Goal: Task Accomplishment & Management: Manage account settings

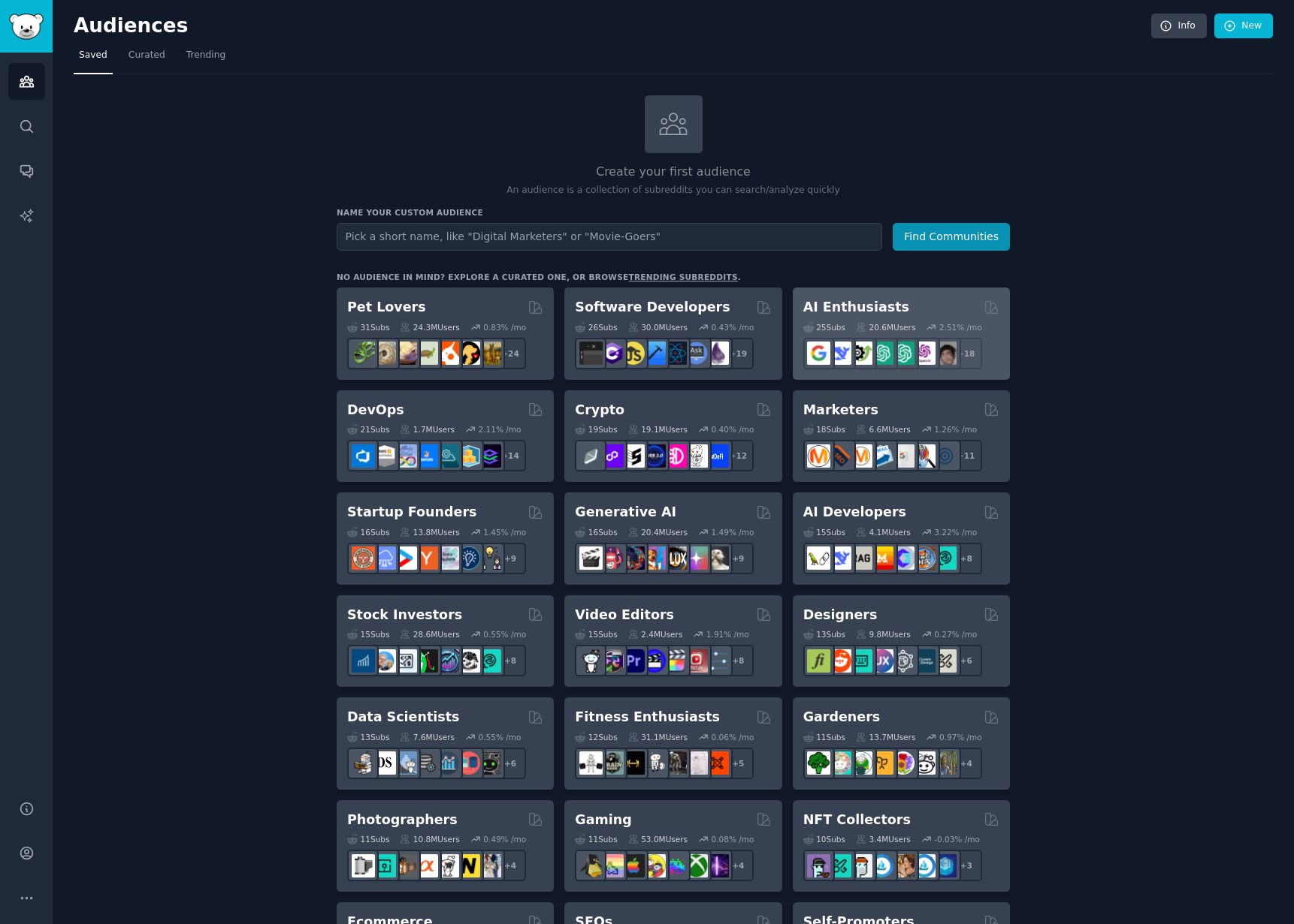
click at [879, 306] on h2 "AI Enthusiasts" at bounding box center [856, 307] width 106 height 19
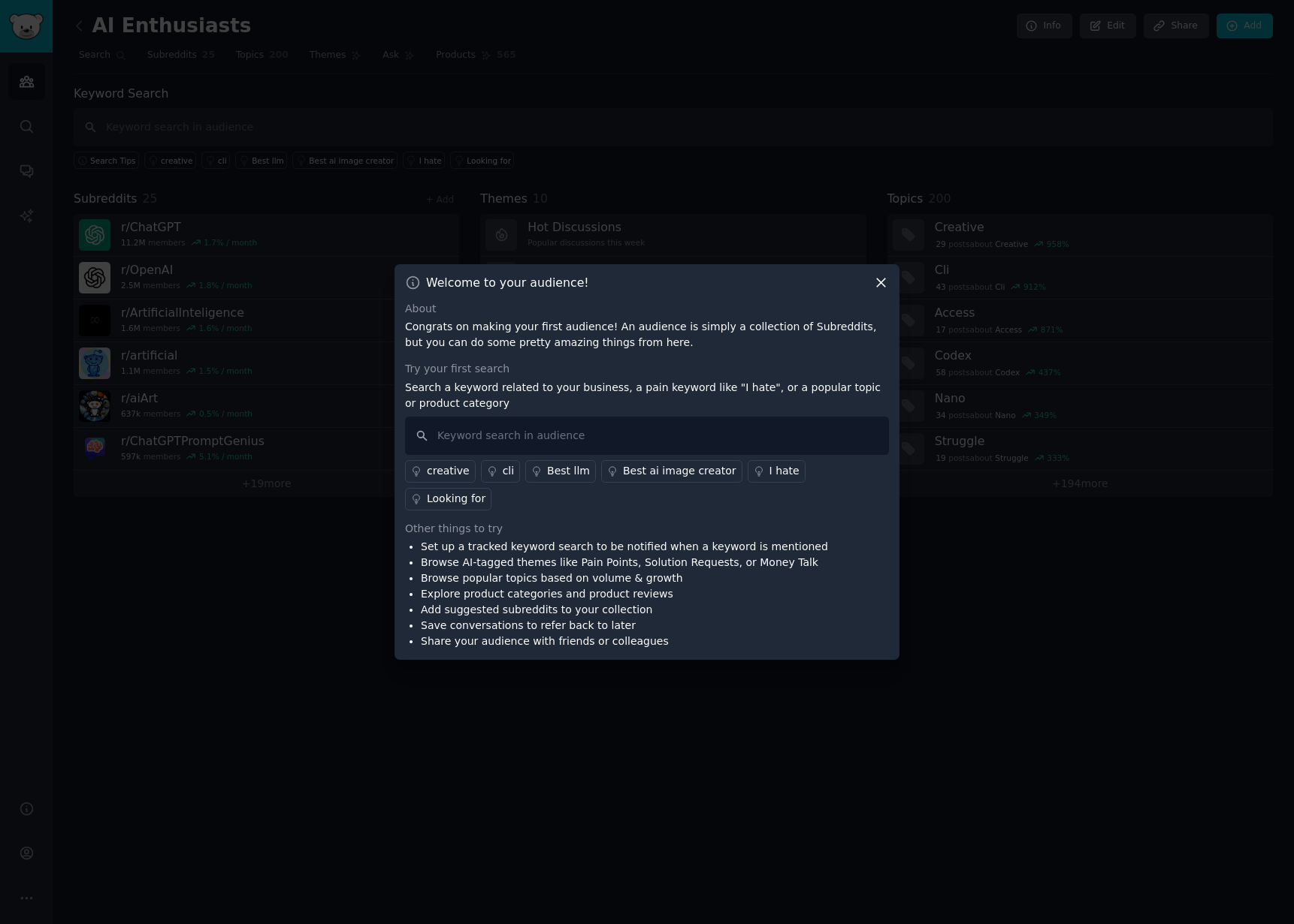
click at [883, 287] on icon at bounding box center [881, 283] width 8 height 8
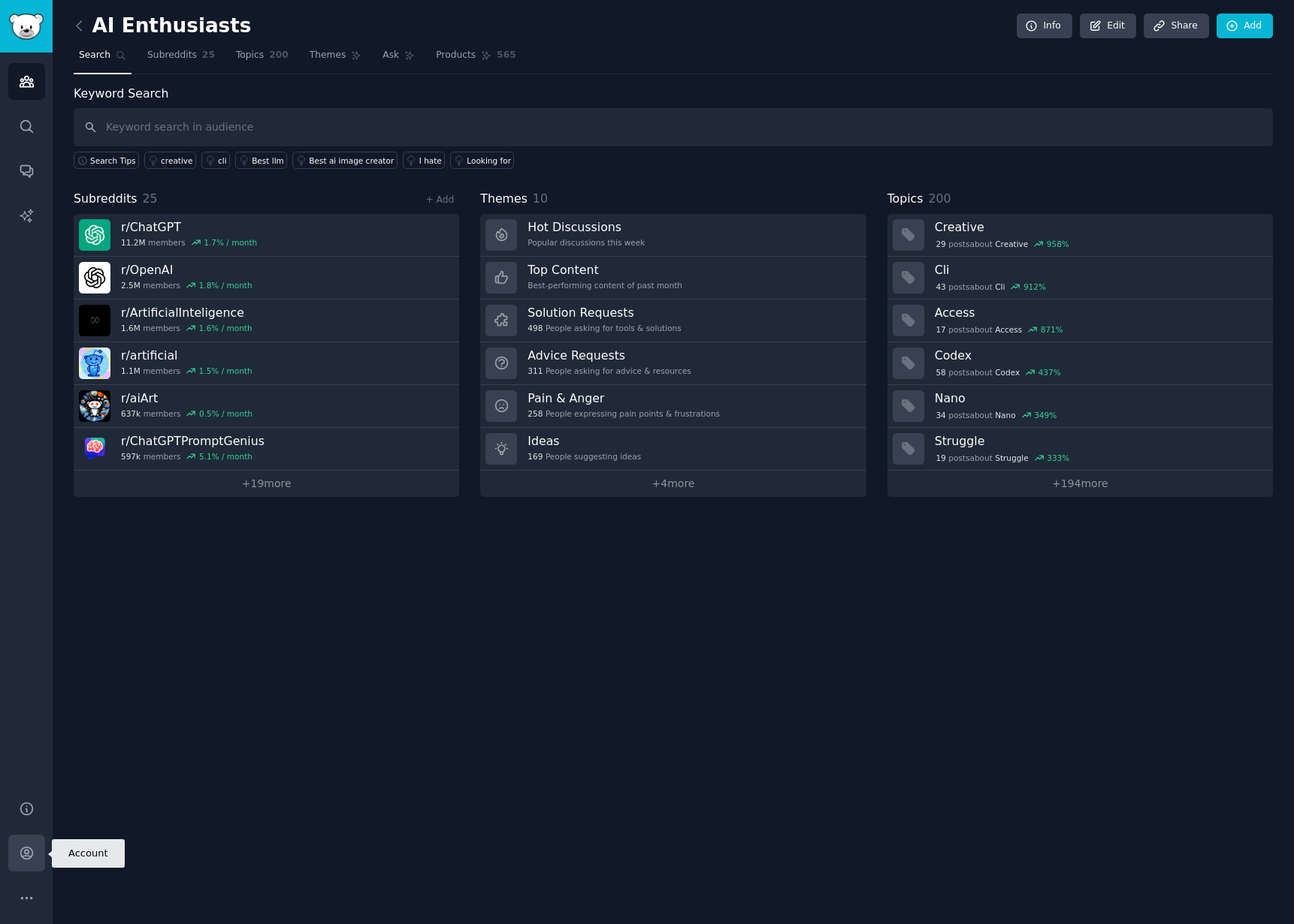
click at [31, 843] on link "Account" at bounding box center [27, 853] width 37 height 37
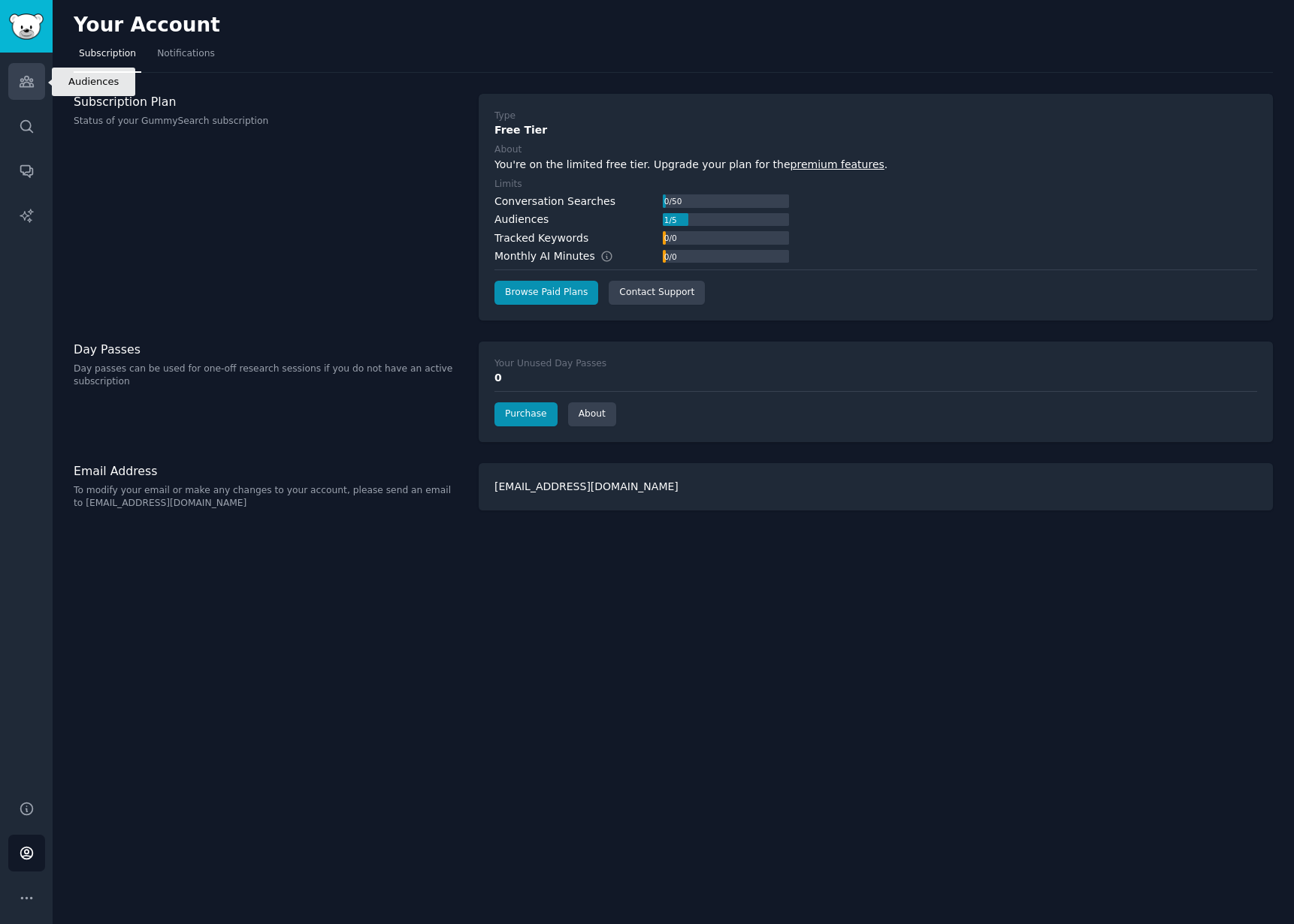
click at [20, 80] on icon "Sidebar" at bounding box center [26, 82] width 13 height 11
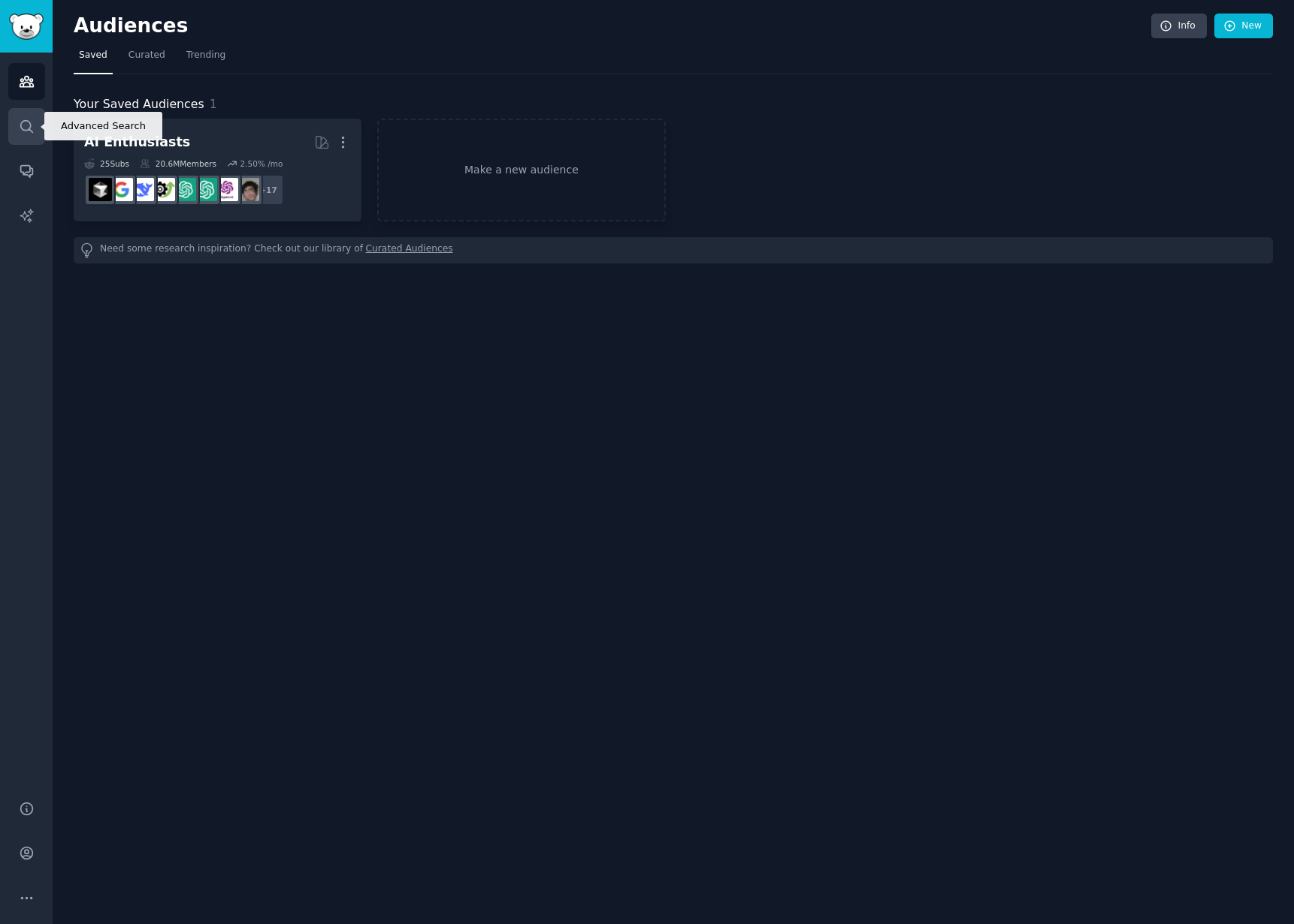
click at [19, 131] on icon "Sidebar" at bounding box center [27, 126] width 16 height 16
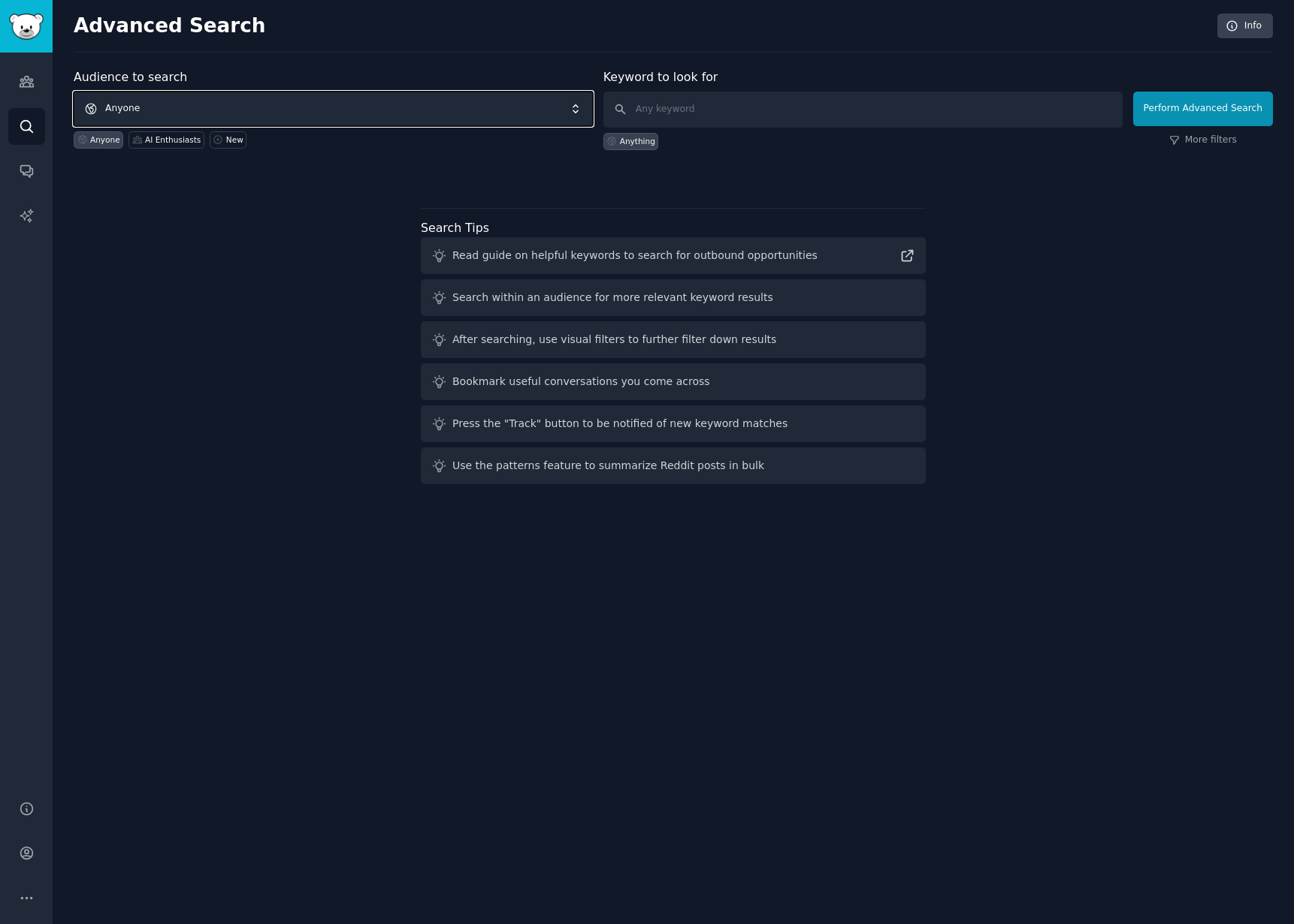
click at [220, 113] on span "Anyone" at bounding box center [333, 108] width 519 height 34
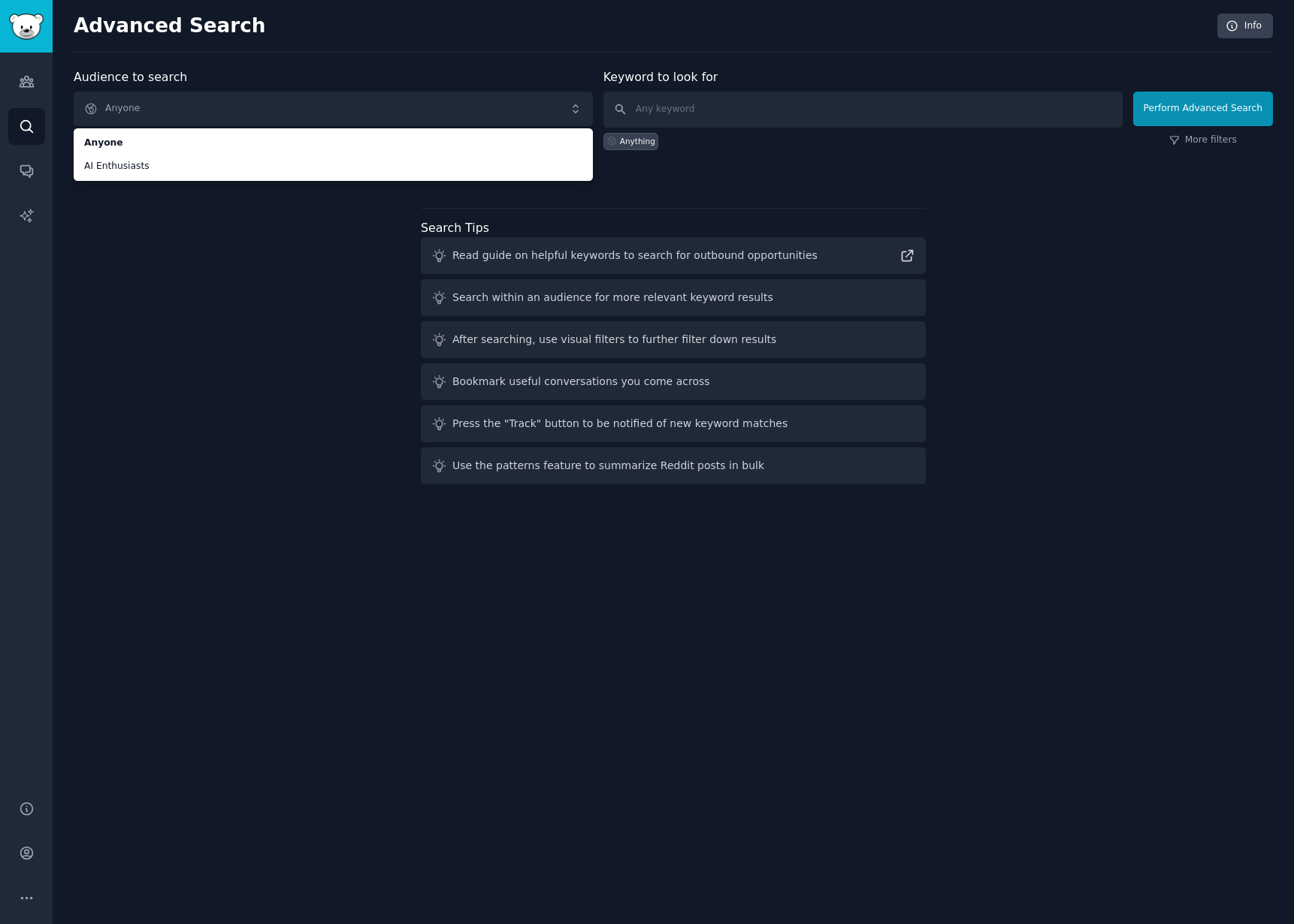
click at [178, 241] on div "Audience to search Anyone Anyone AI Enthusiasts Anyone AI Enthusiasts New Keywo…" at bounding box center [672, 279] width 1199 height 422
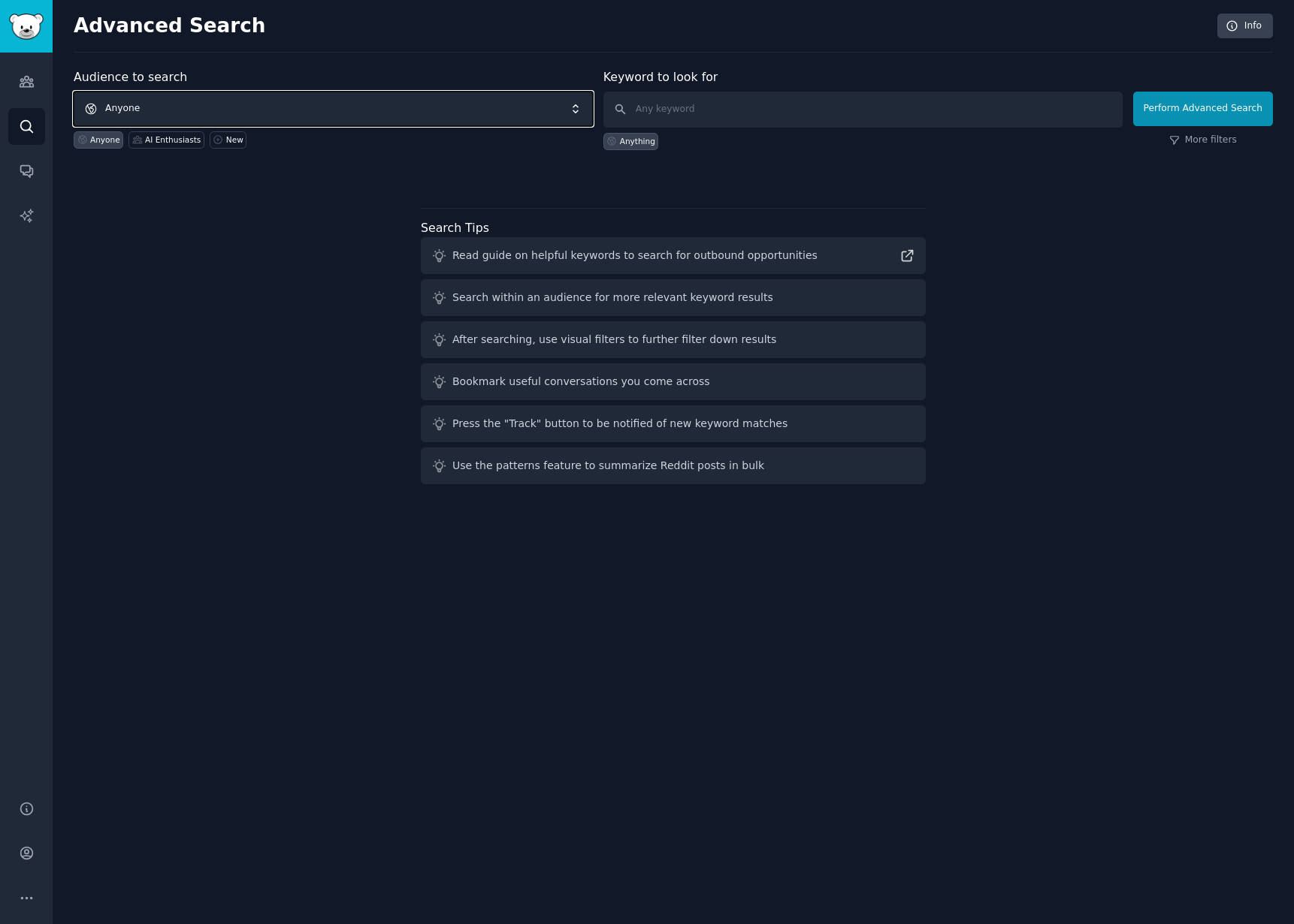
click at [578, 109] on span "Anyone" at bounding box center [333, 108] width 519 height 34
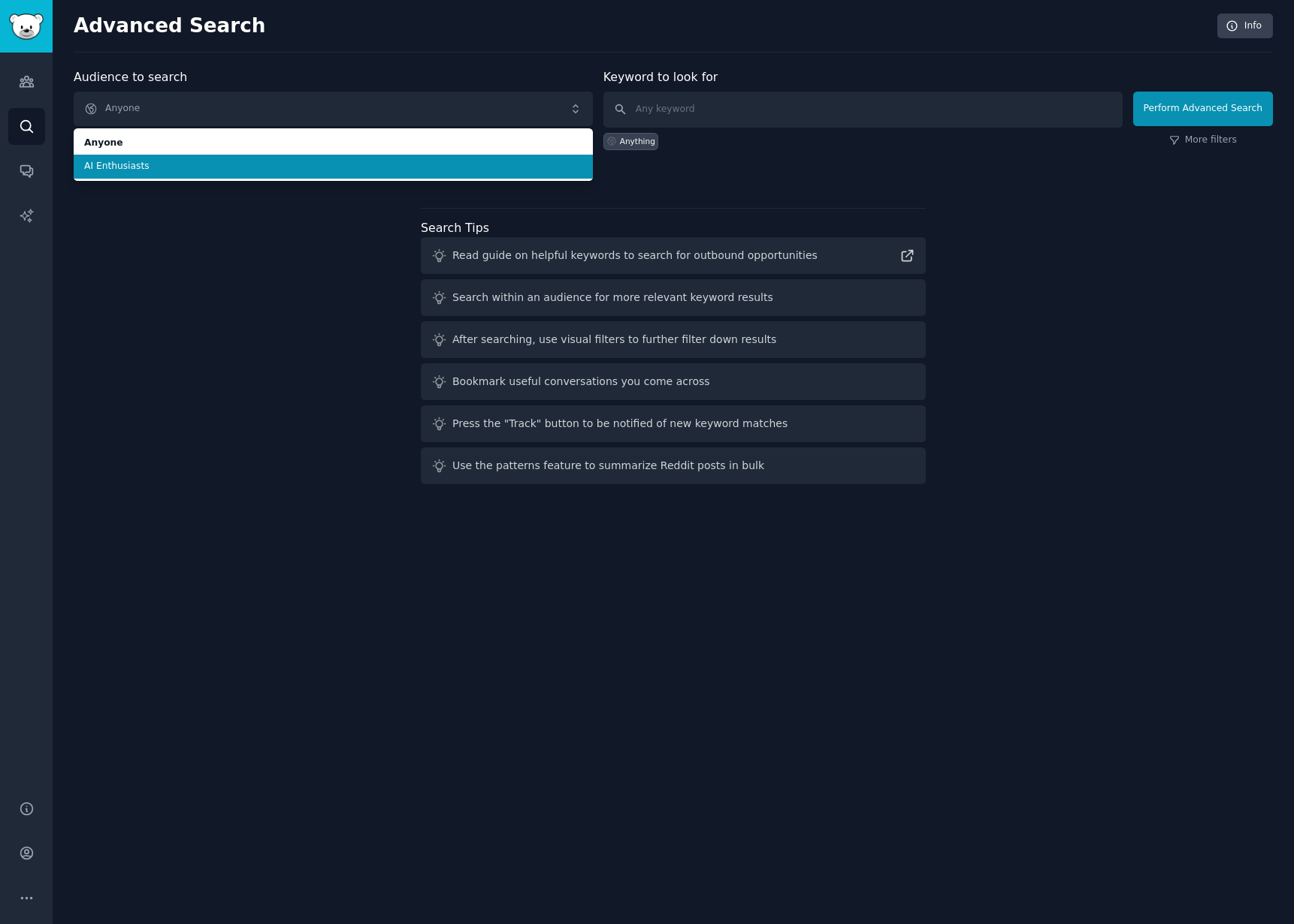
click at [185, 173] on li "AI Enthusiasts" at bounding box center [333, 166] width 519 height 24
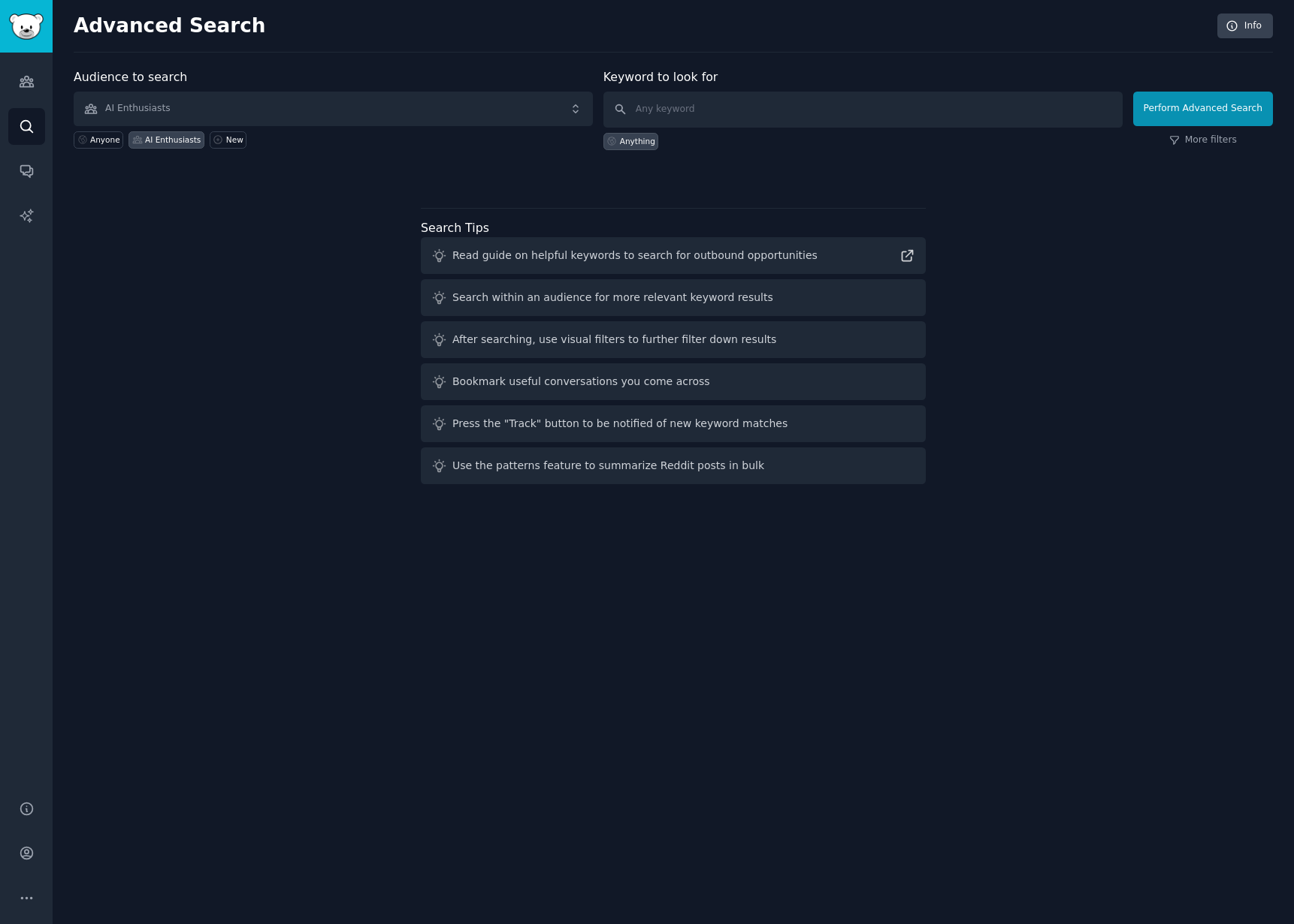
click at [172, 135] on div "AI Enthusiasts" at bounding box center [173, 139] width 56 height 11
click at [173, 143] on div "AI Enthusiasts" at bounding box center [173, 139] width 56 height 11
click at [173, 142] on div "AI Enthusiasts" at bounding box center [173, 139] width 56 height 11
click at [169, 147] on div "AI Enthusiasts" at bounding box center [166, 140] width 76 height 18
click at [103, 139] on div "Anyone" at bounding box center [105, 139] width 30 height 11
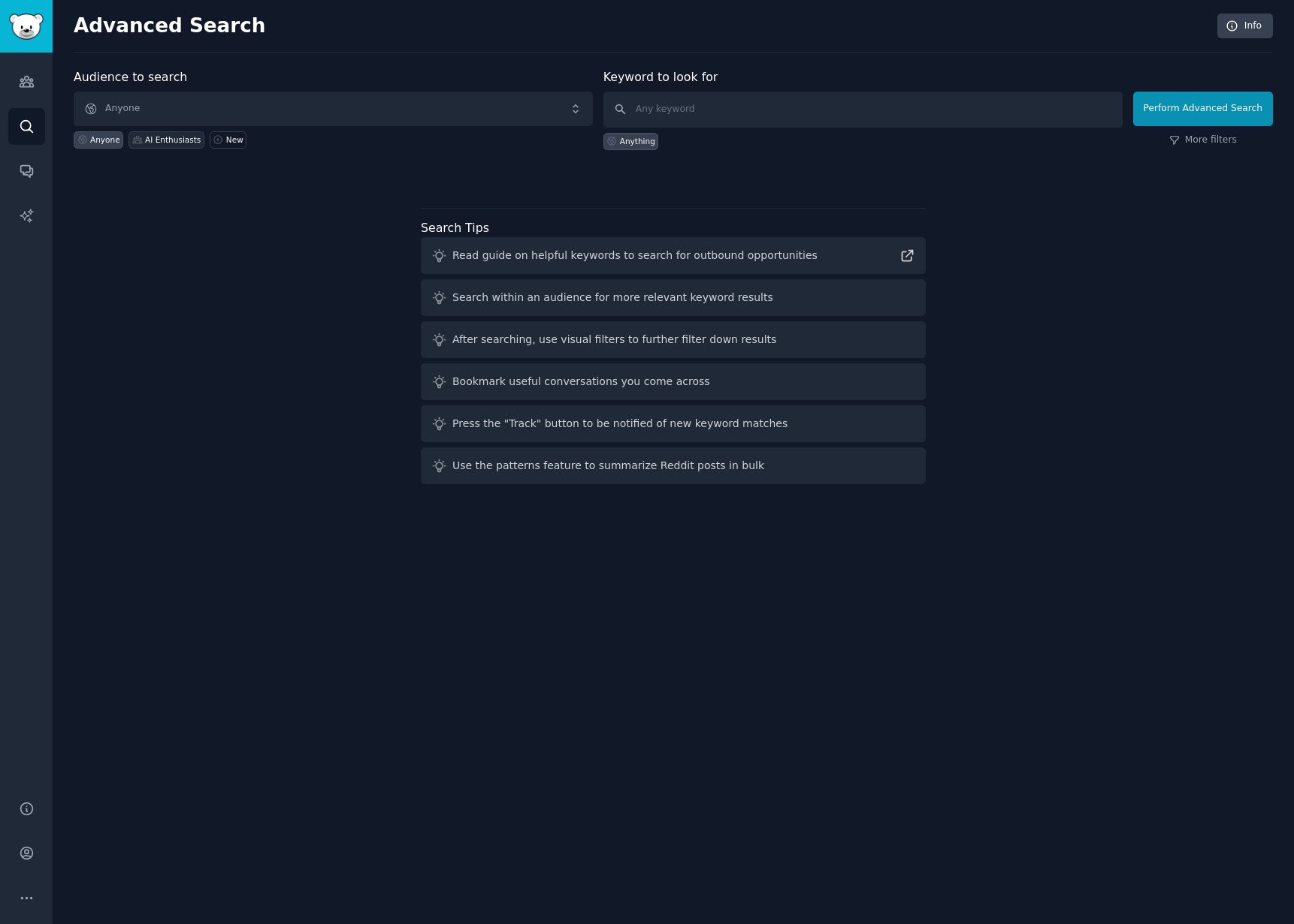
click at [184, 143] on div "AI Enthusiasts" at bounding box center [173, 139] width 56 height 11
click at [27, 168] on icon "Sidebar" at bounding box center [27, 170] width 16 height 16
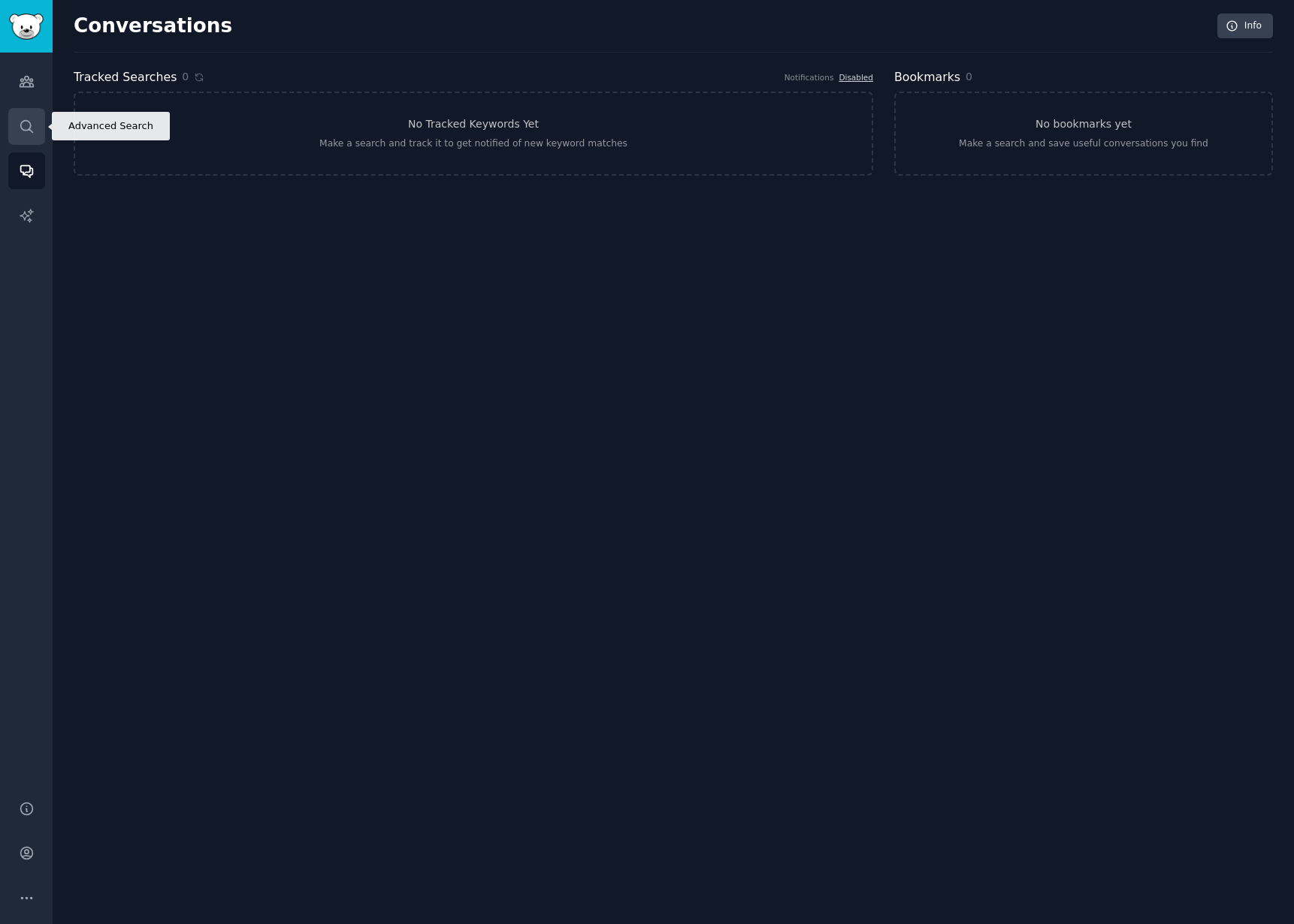
click at [32, 112] on link "Search" at bounding box center [27, 127] width 37 height 37
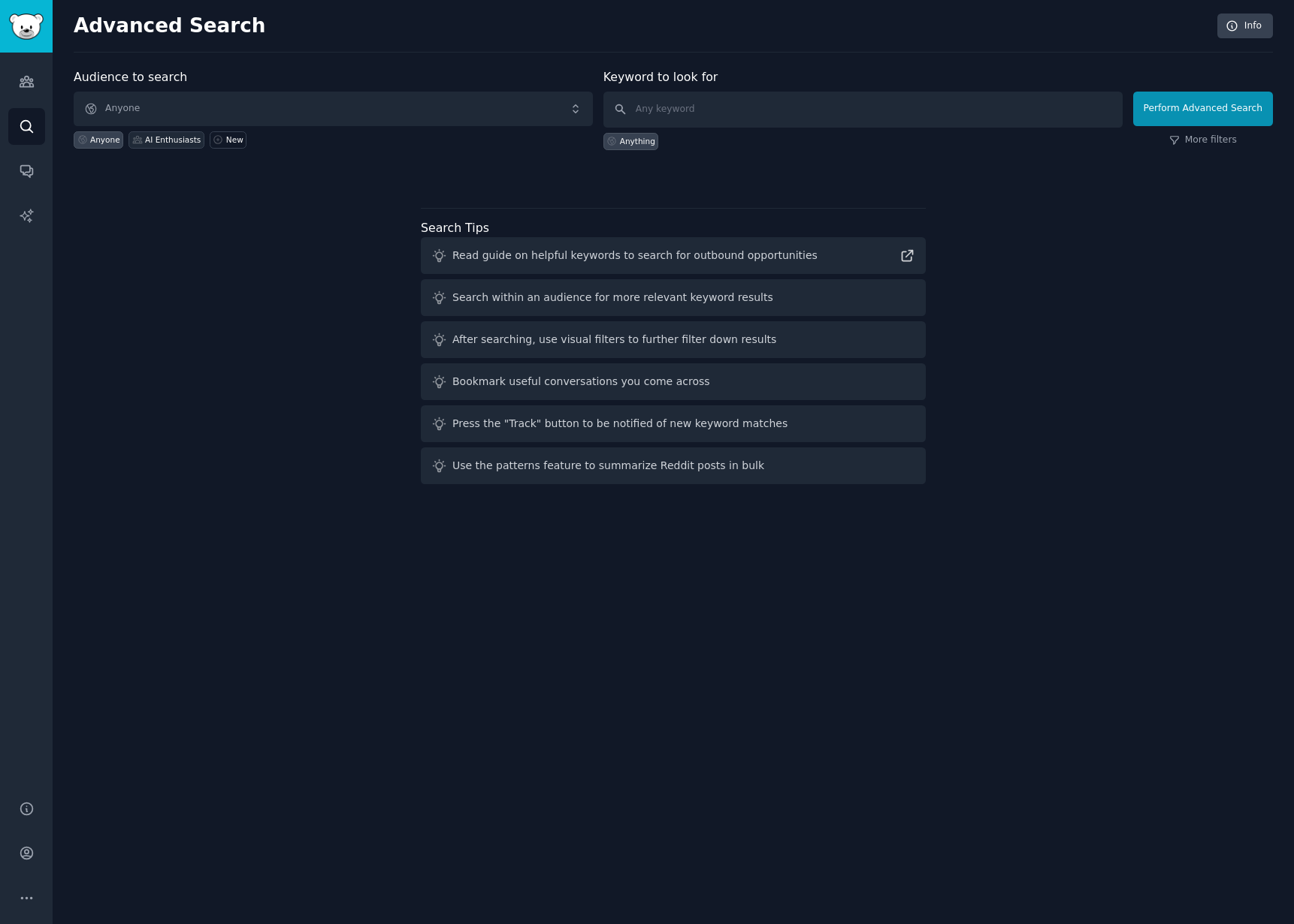
click at [175, 146] on div "AI Enthusiasts" at bounding box center [166, 140] width 76 height 18
click at [174, 142] on div "AI Enthusiasts" at bounding box center [173, 139] width 56 height 11
click at [27, 77] on icon "Sidebar" at bounding box center [27, 81] width 16 height 16
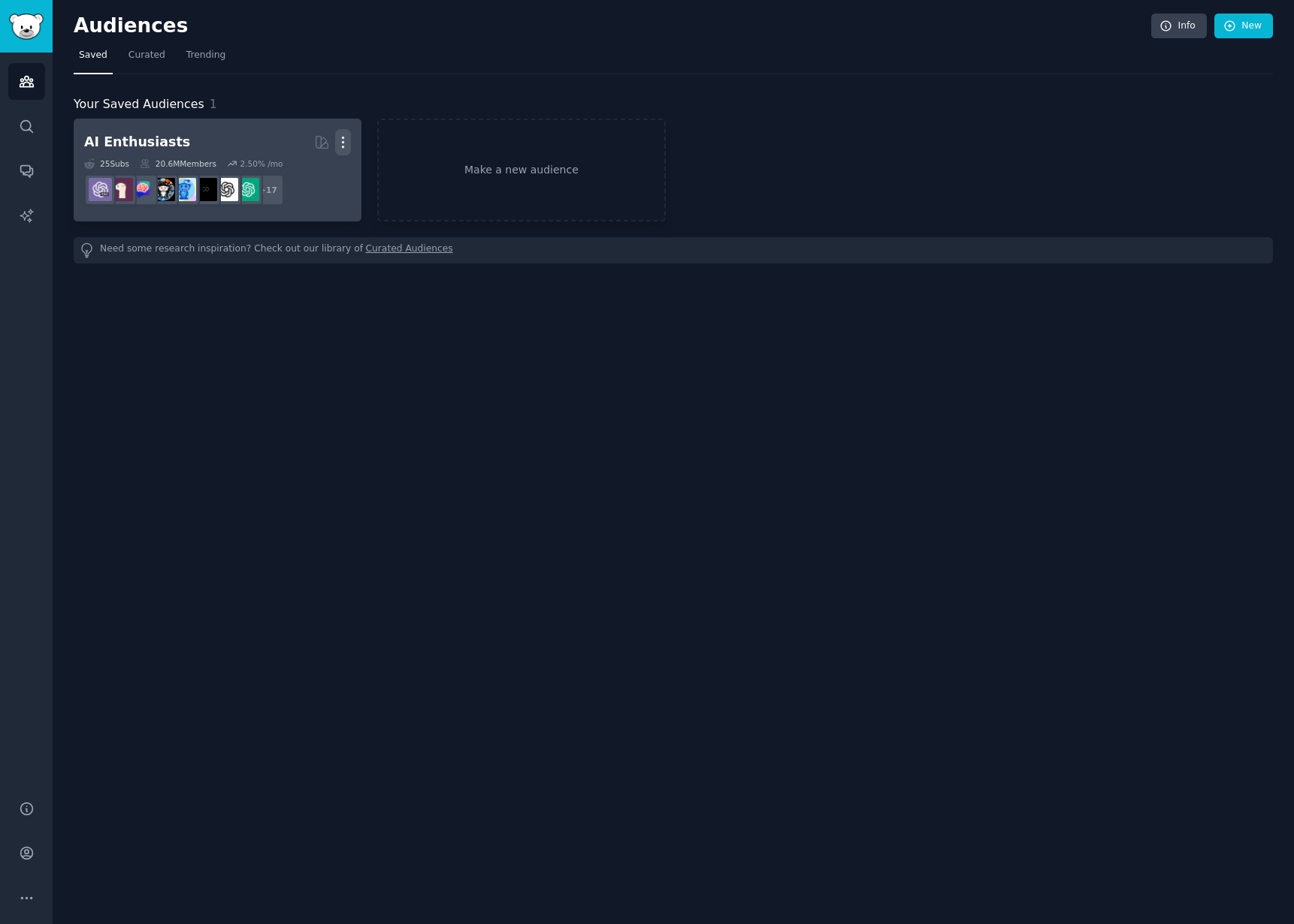
click at [342, 139] on icon "button" at bounding box center [343, 142] width 16 height 16
click at [294, 167] on p "Delete" at bounding box center [301, 173] width 34 height 16
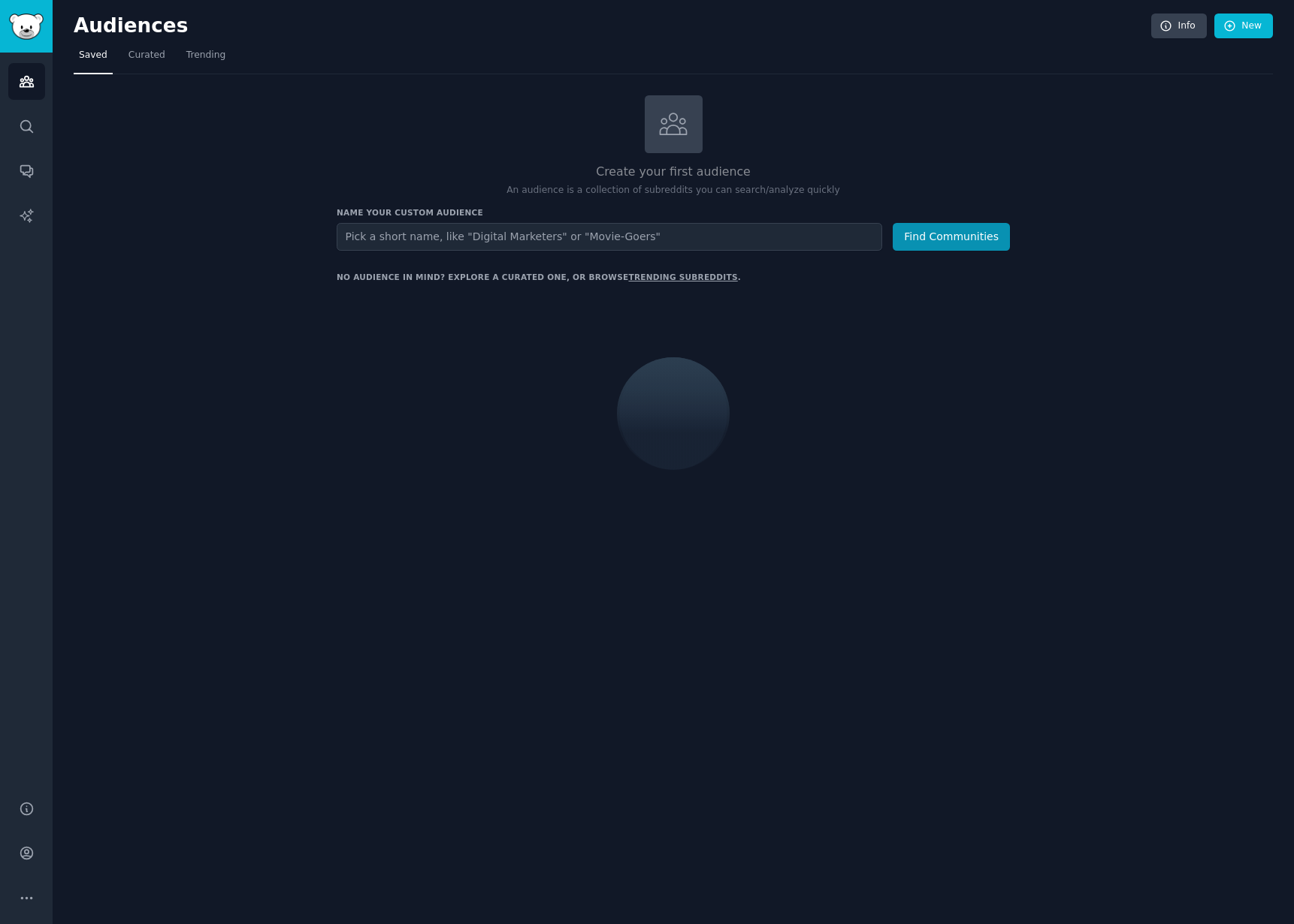
click at [310, 415] on div "Create your first audience An audience is a collection of subreddits you can se…" at bounding box center [672, 318] width 1199 height 445
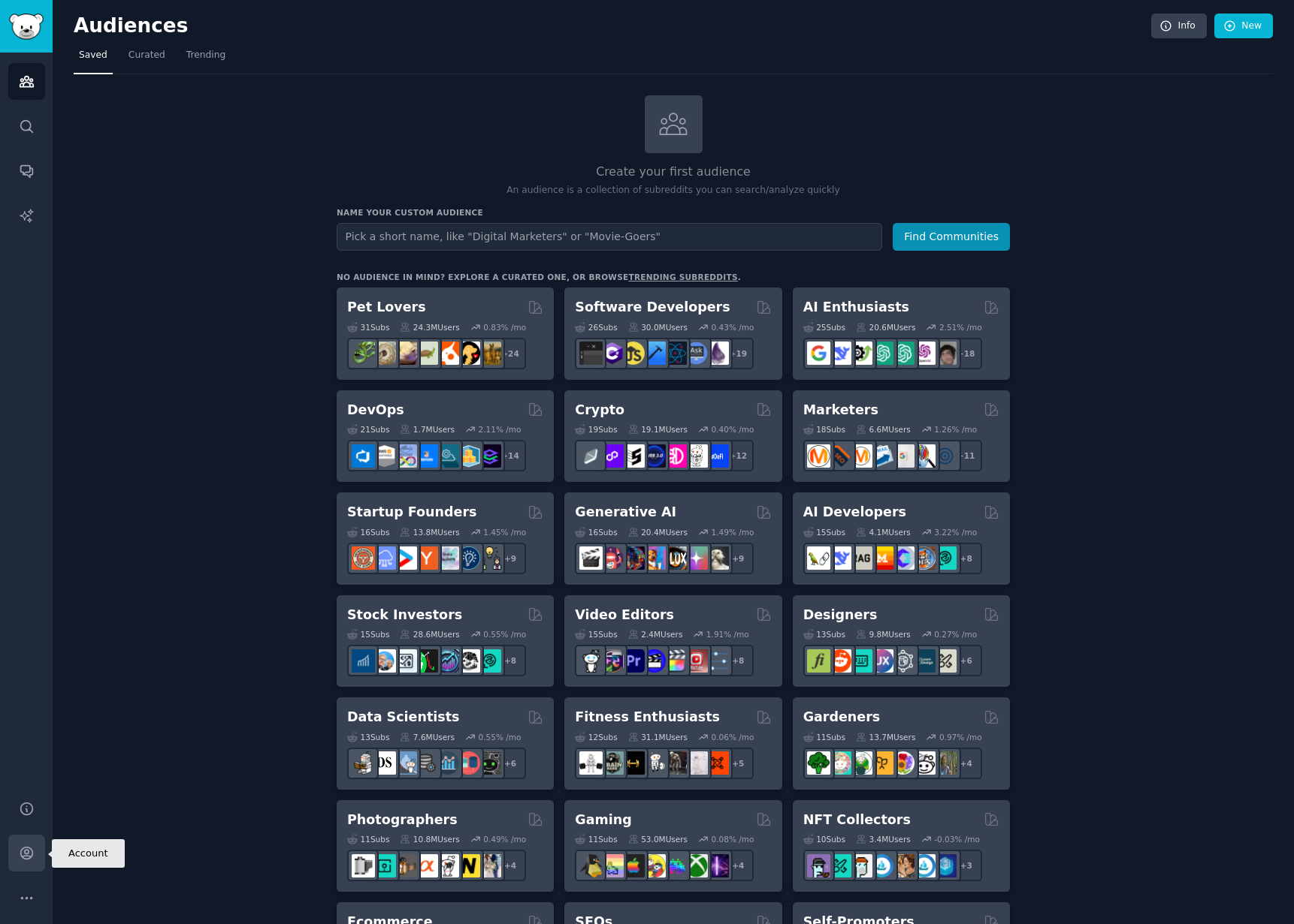
click at [29, 851] on icon "Sidebar" at bounding box center [27, 853] width 16 height 16
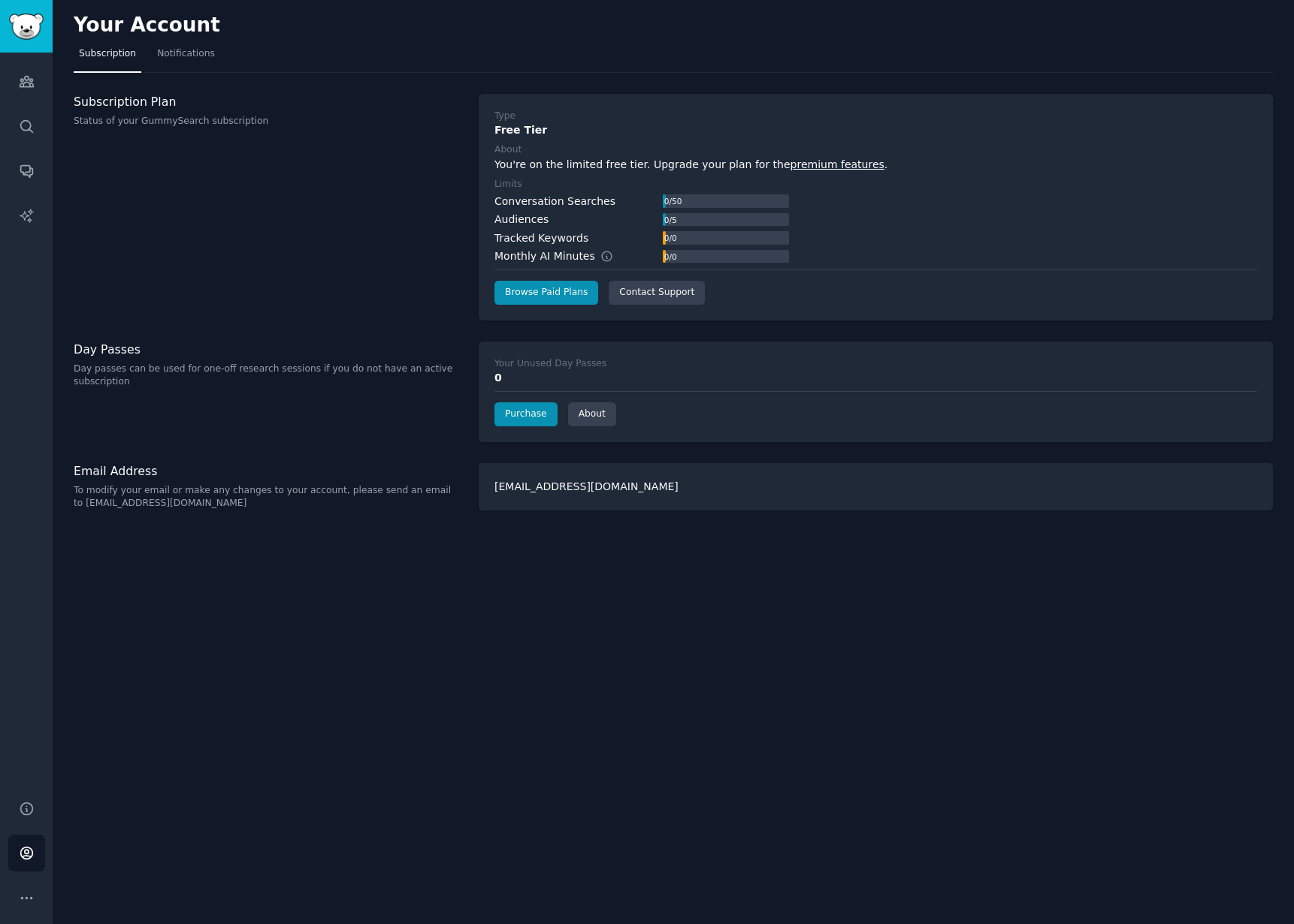
click at [650, 197] on div "Conversation Searches 0 / 50" at bounding box center [641, 201] width 295 height 16
drag, startPoint x: 697, startPoint y: 208, endPoint x: 672, endPoint y: 217, distance: 26.6
click at [677, 215] on div "Conversation Searches 0 / 50 Audiences 0 / 5 Tracked Keywords 0 / 0 Monthly AI …" at bounding box center [641, 229] width 295 height 72
click at [601, 203] on div "Conversation Searches" at bounding box center [554, 201] width 121 height 16
click at [16, 125] on link "Search" at bounding box center [27, 127] width 37 height 37
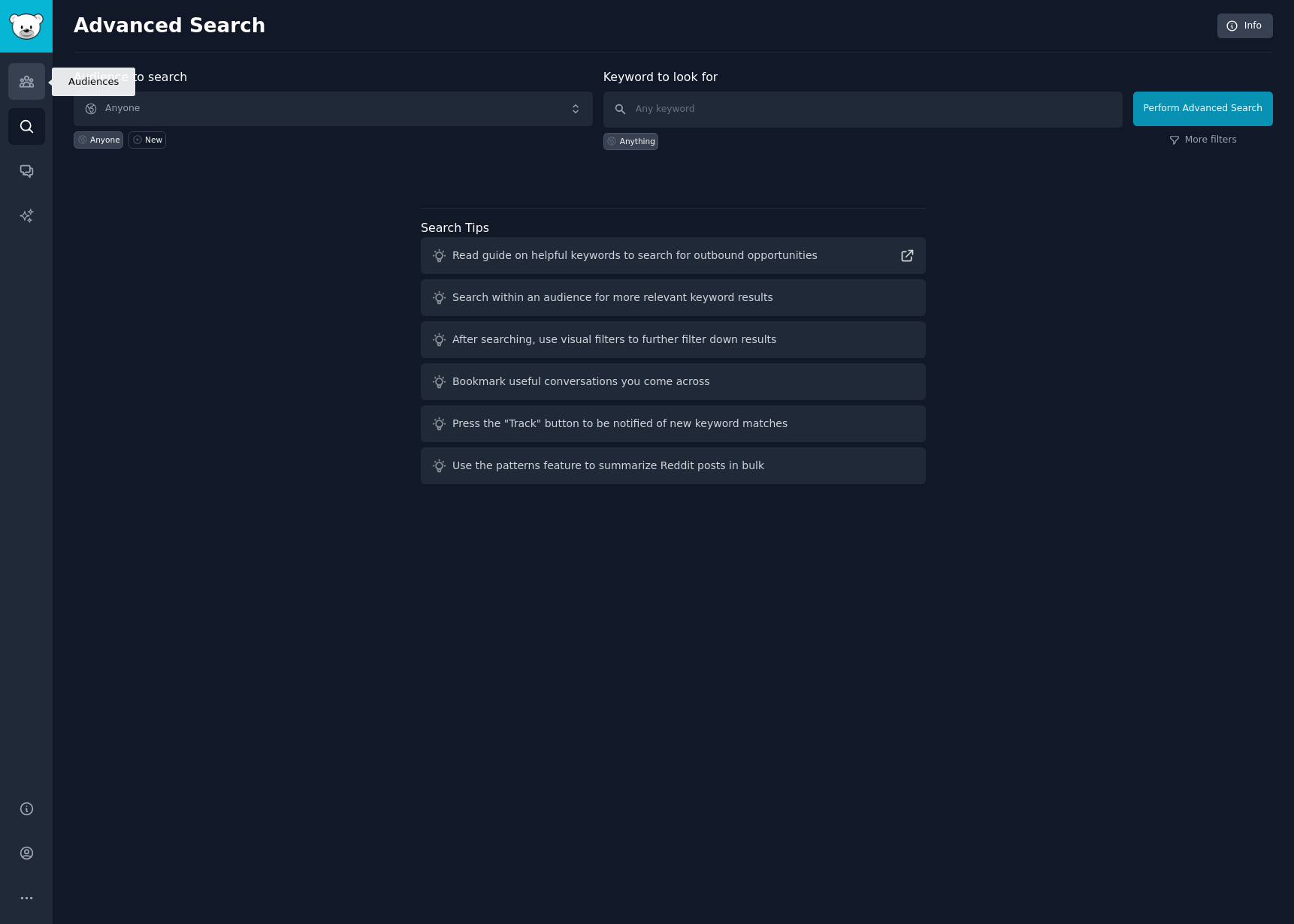
click at [22, 93] on link "Audiences" at bounding box center [27, 82] width 37 height 37
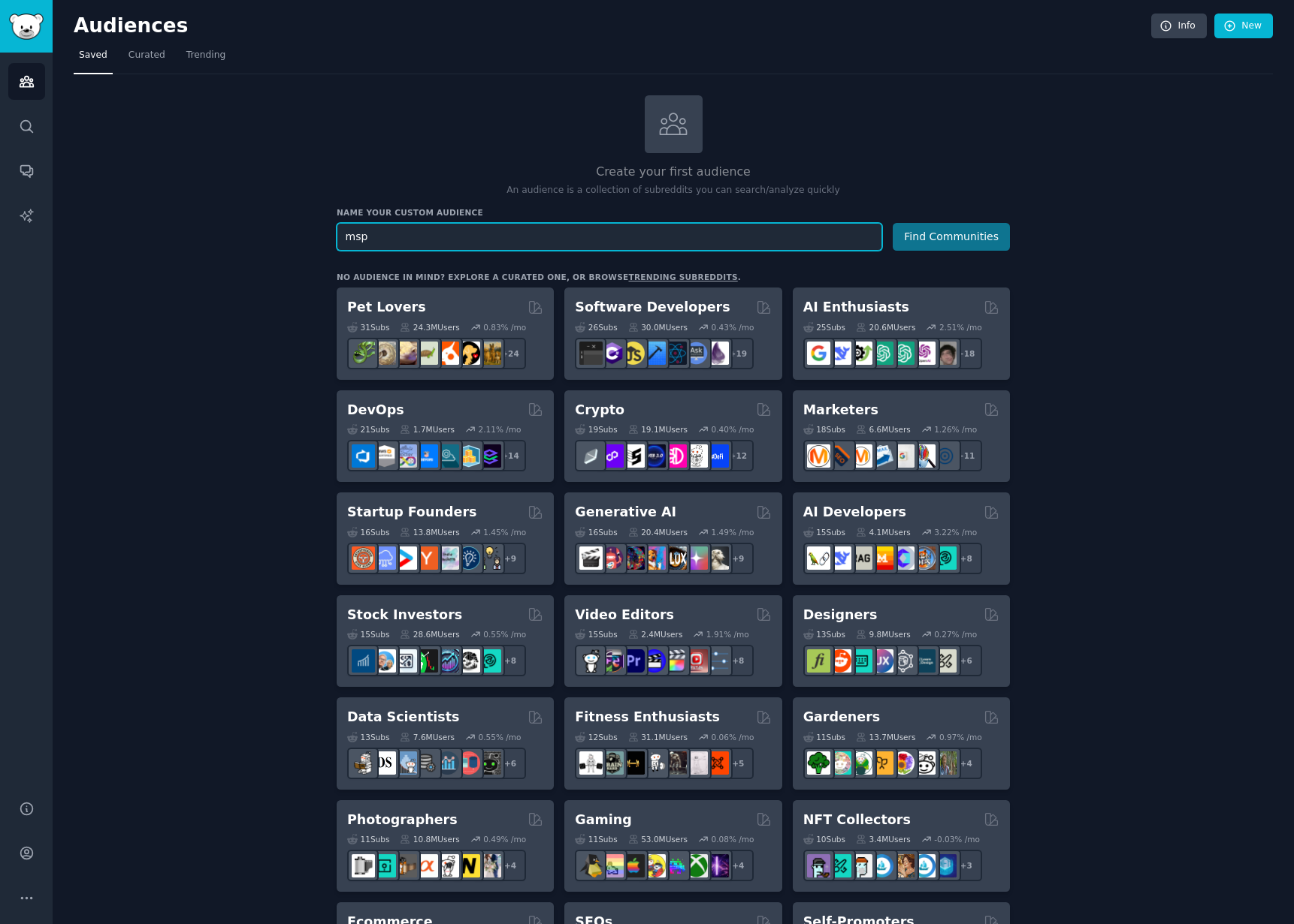
type input "msp"
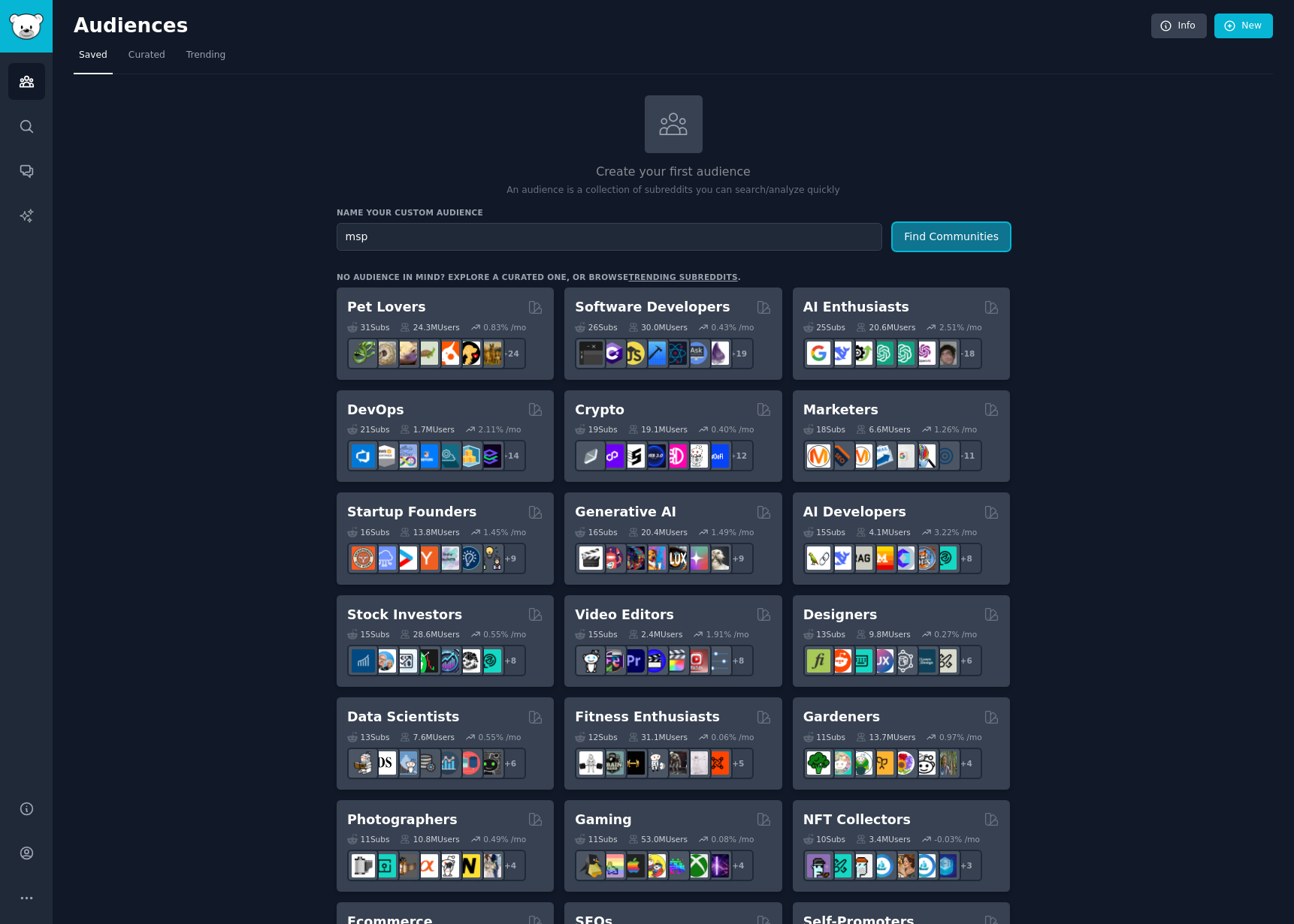
click at [987, 230] on button "Find Communities" at bounding box center [951, 236] width 117 height 28
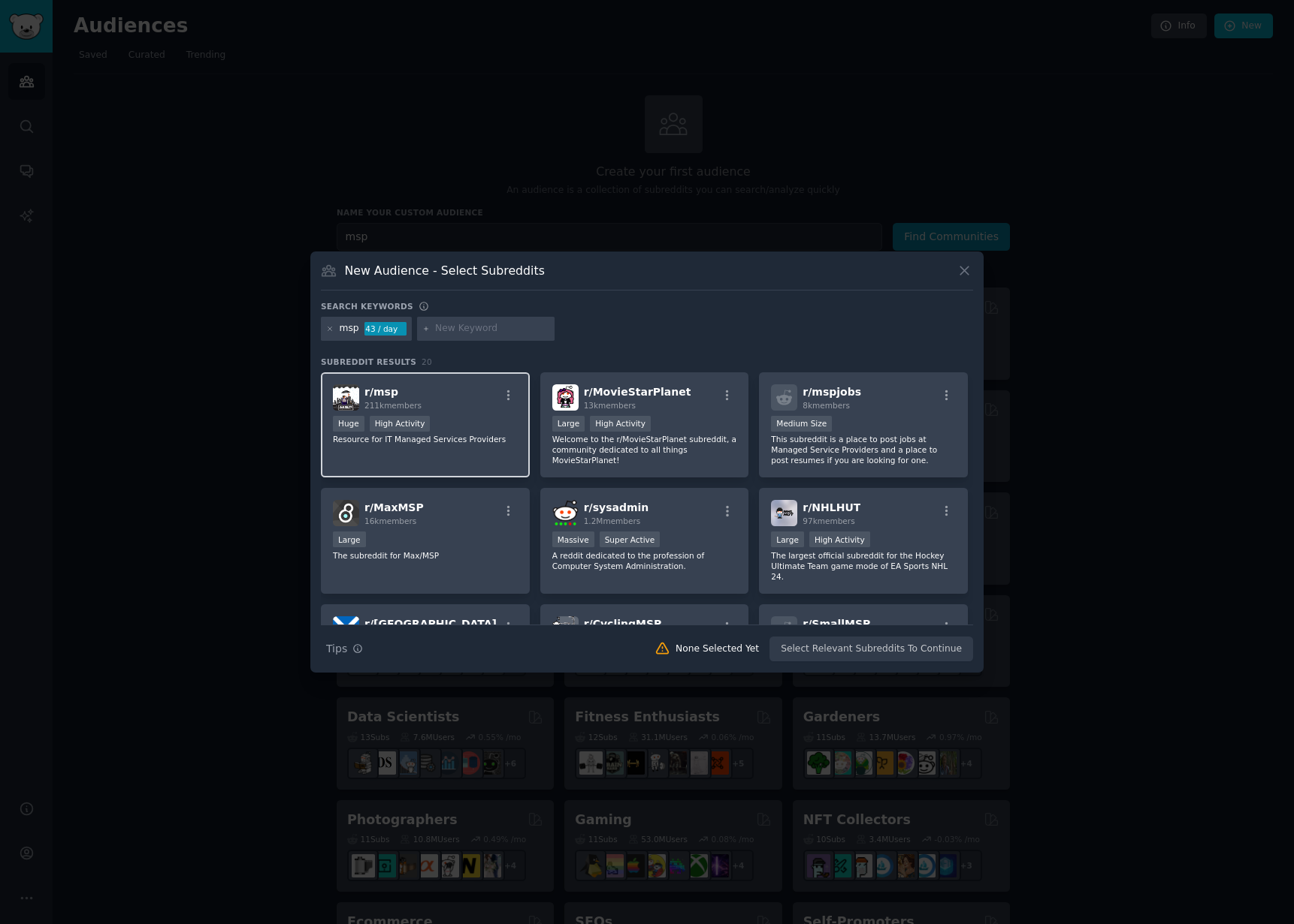
click at [461, 447] on div "r/ msp 211k members Huge High Activity Resource for IT Managed Services Provide…" at bounding box center [425, 425] width 209 height 106
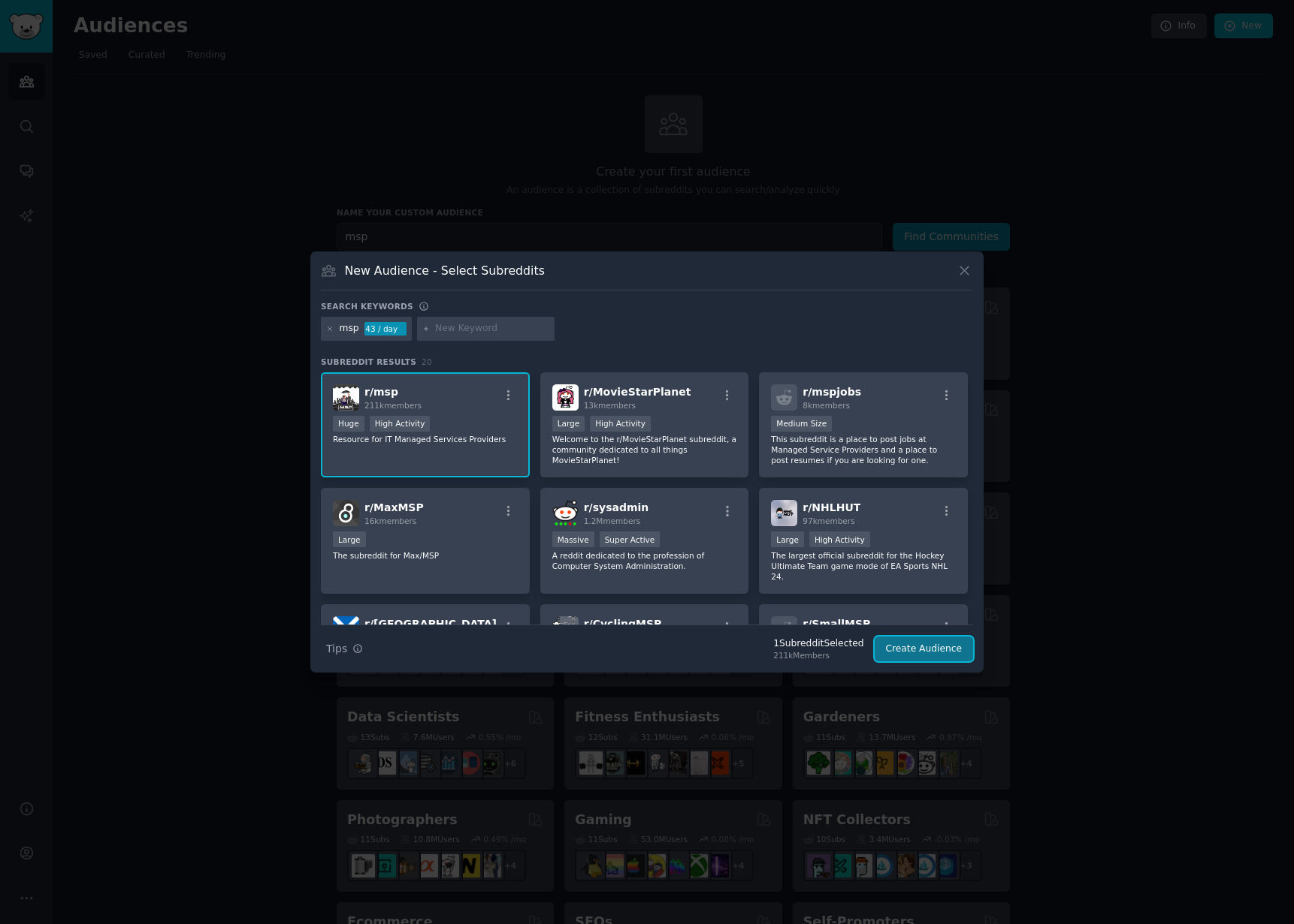
click at [915, 652] on button "Create Audience" at bounding box center [924, 650] width 99 height 26
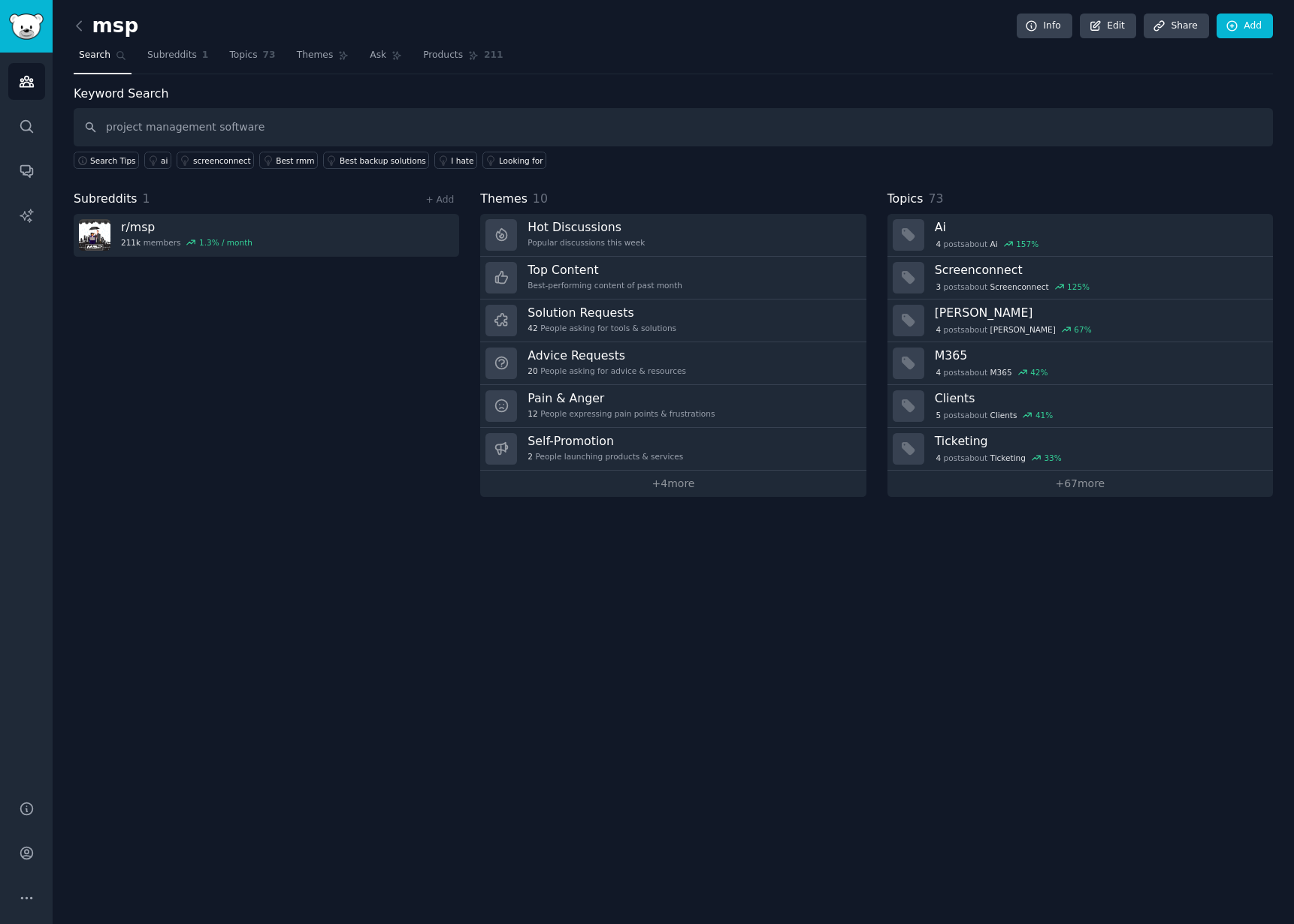
type input "project management software"
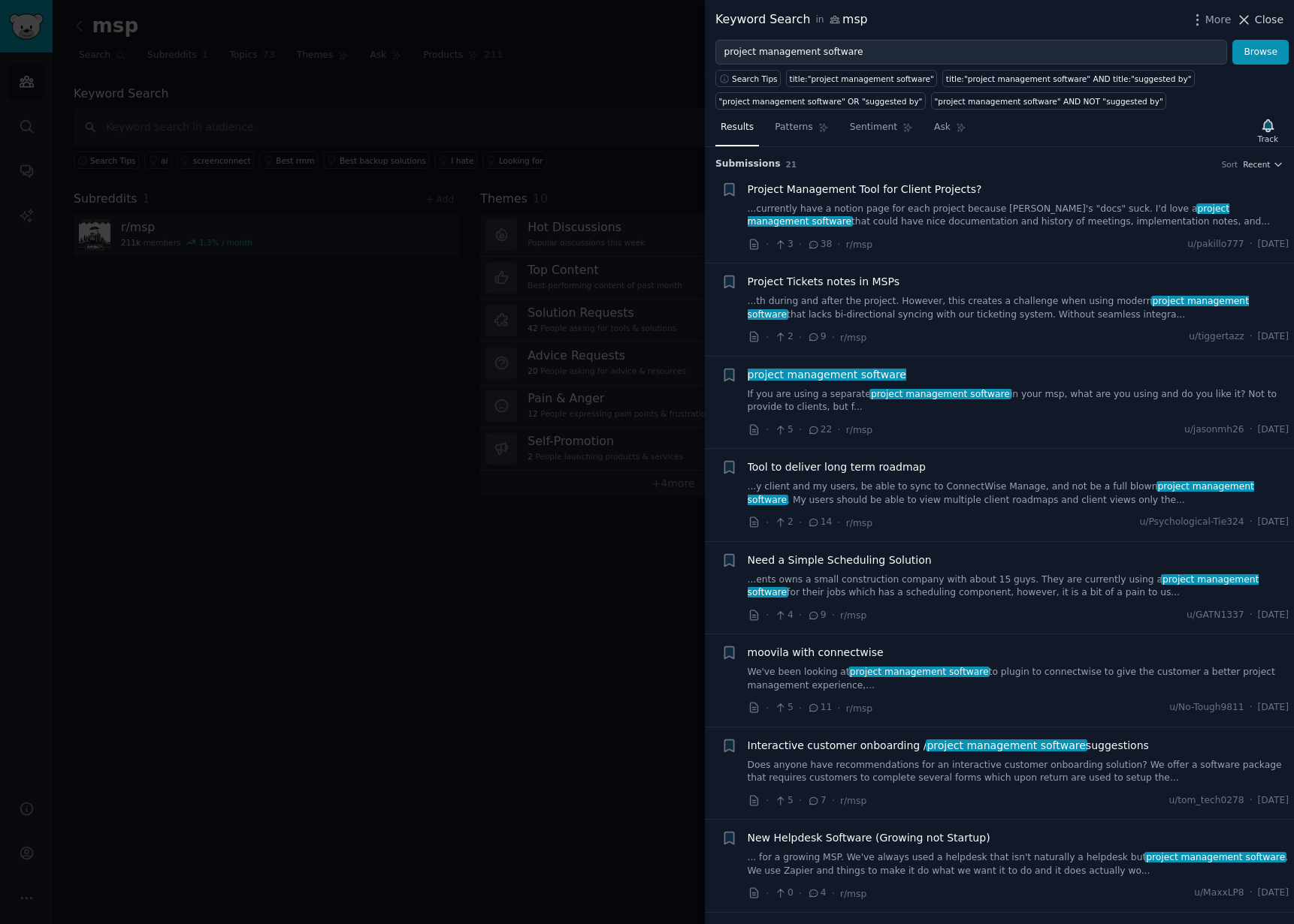
click at [1271, 18] on span "Close" at bounding box center [1269, 19] width 28 height 16
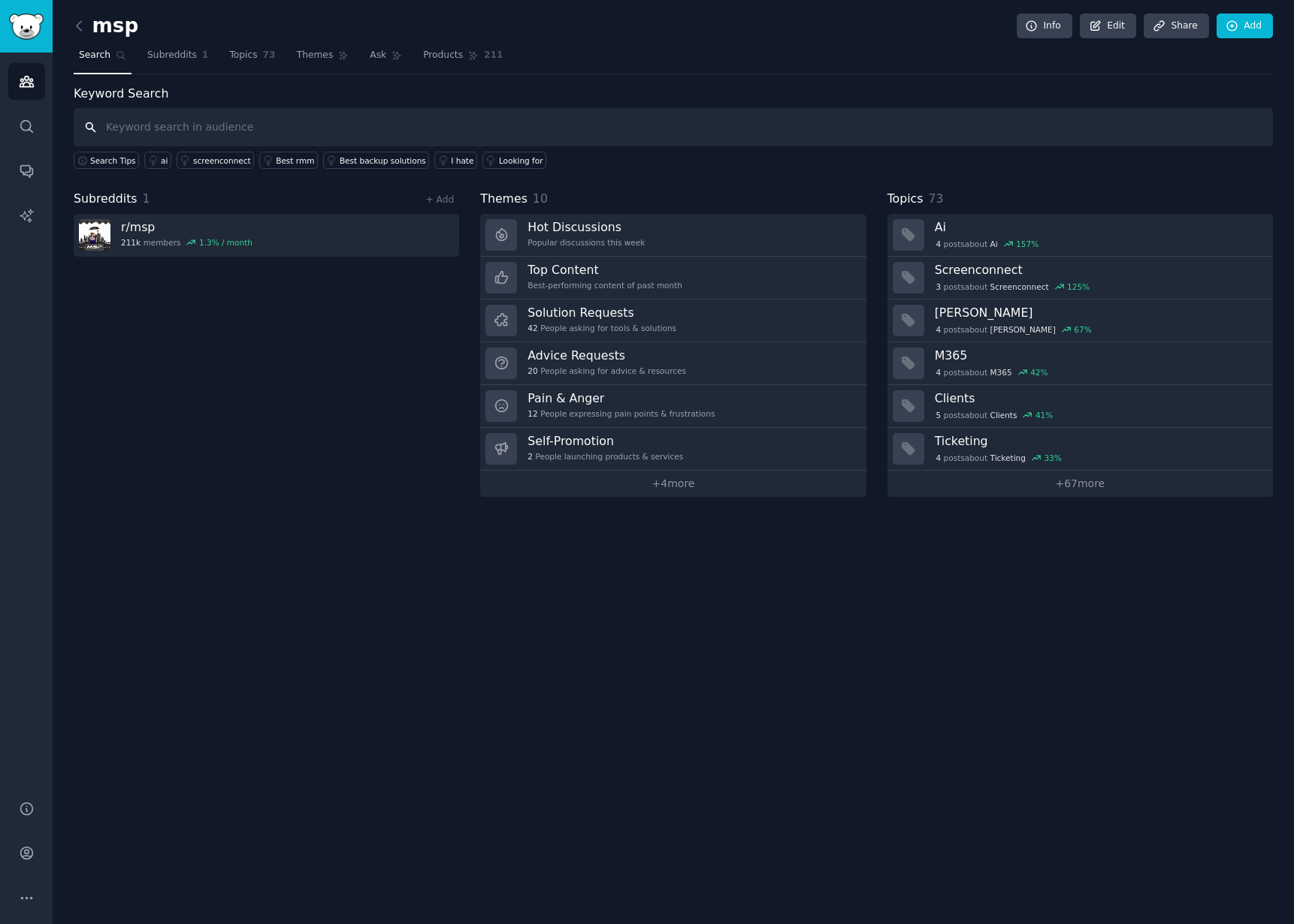
click at [223, 123] on input "text" at bounding box center [672, 128] width 1199 height 38
click at [30, 862] on link "Account" at bounding box center [27, 853] width 37 height 37
click at [227, 162] on div "project management software" at bounding box center [220, 160] width 119 height 11
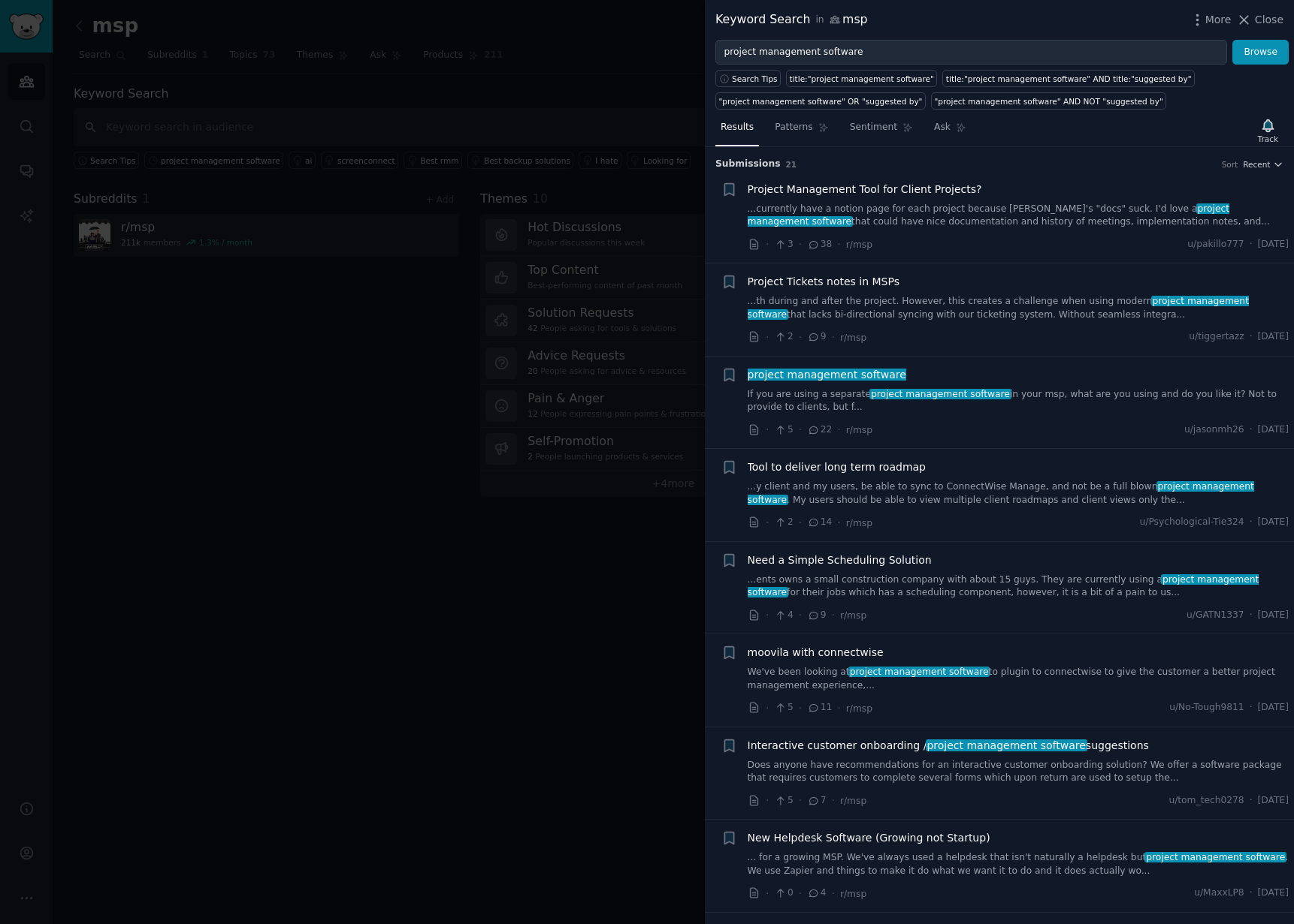
click at [376, 481] on div at bounding box center [647, 462] width 1294 height 924
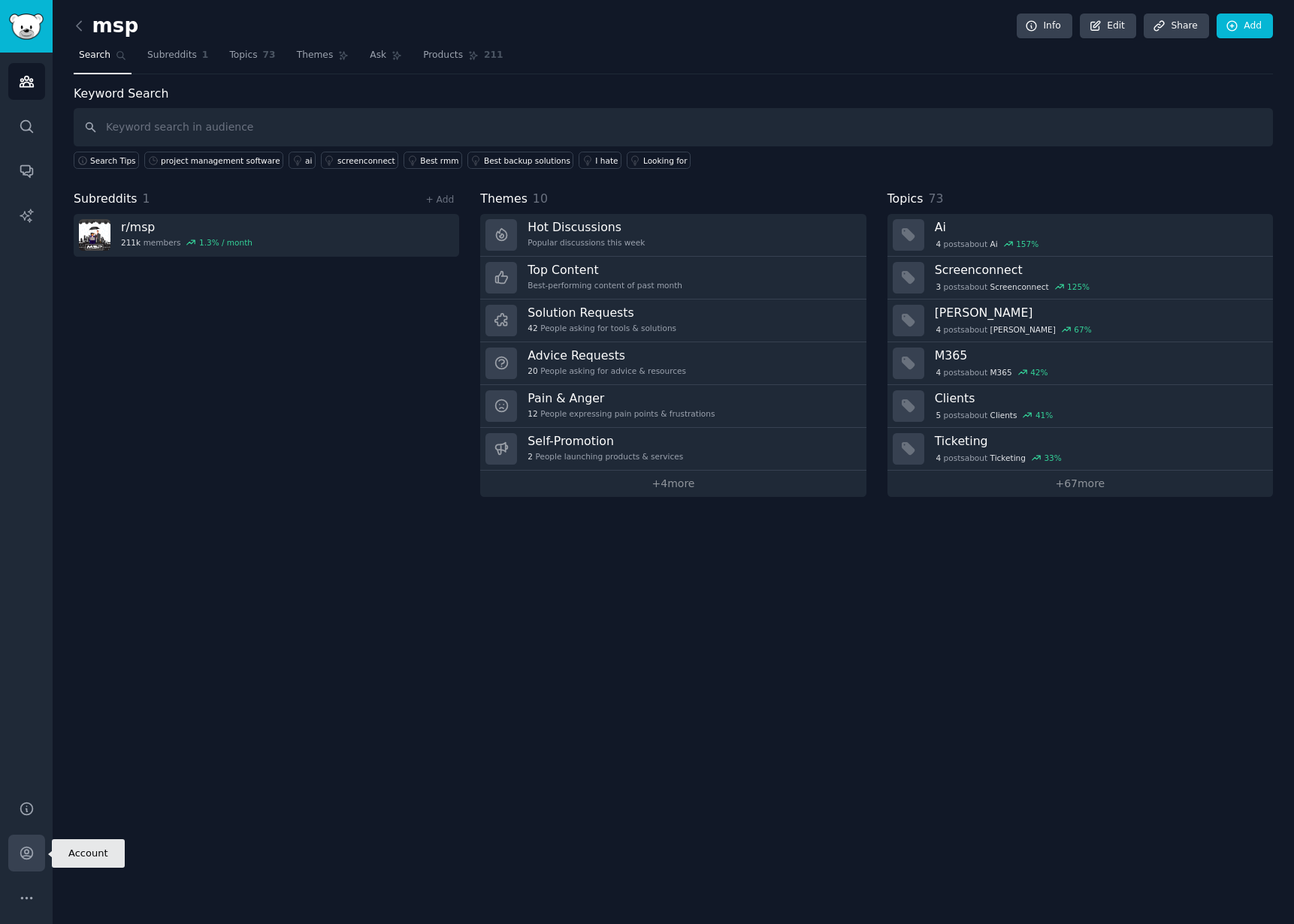
click at [24, 855] on icon "Sidebar" at bounding box center [27, 853] width 16 height 16
click at [36, 806] on link "Help" at bounding box center [27, 809] width 37 height 37
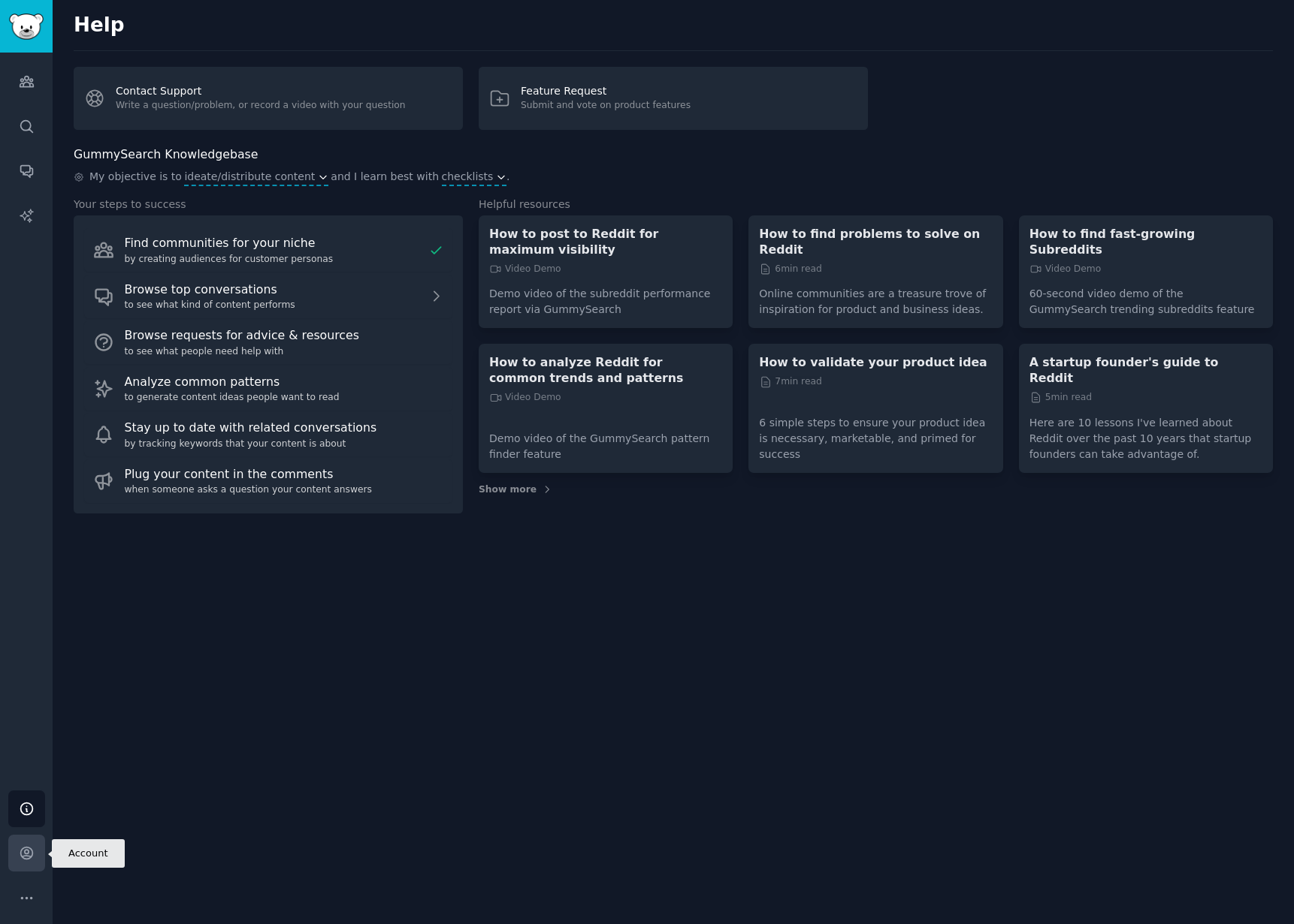
click at [27, 844] on link "Account" at bounding box center [27, 853] width 37 height 37
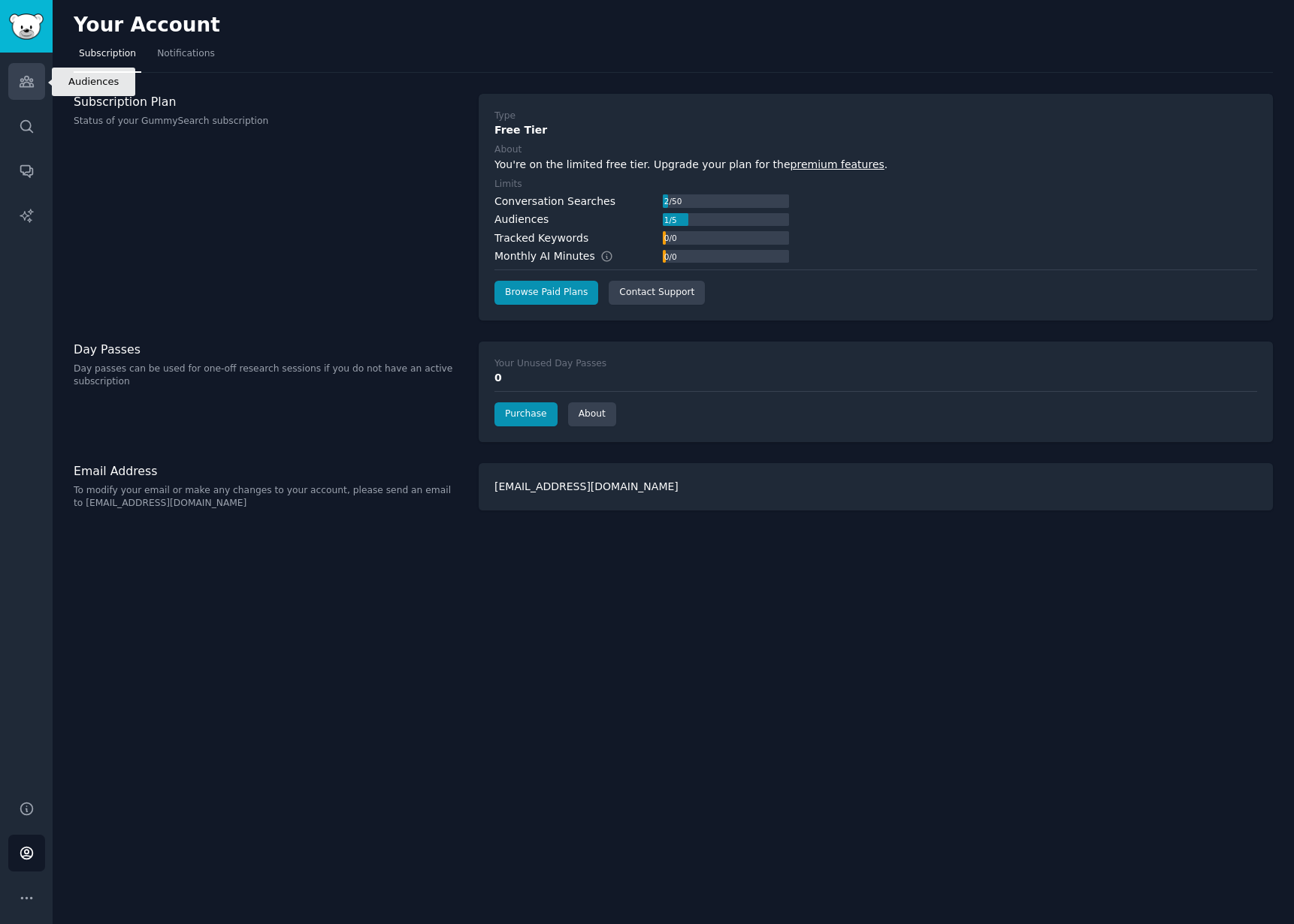
click at [28, 81] on icon "Sidebar" at bounding box center [27, 81] width 16 height 16
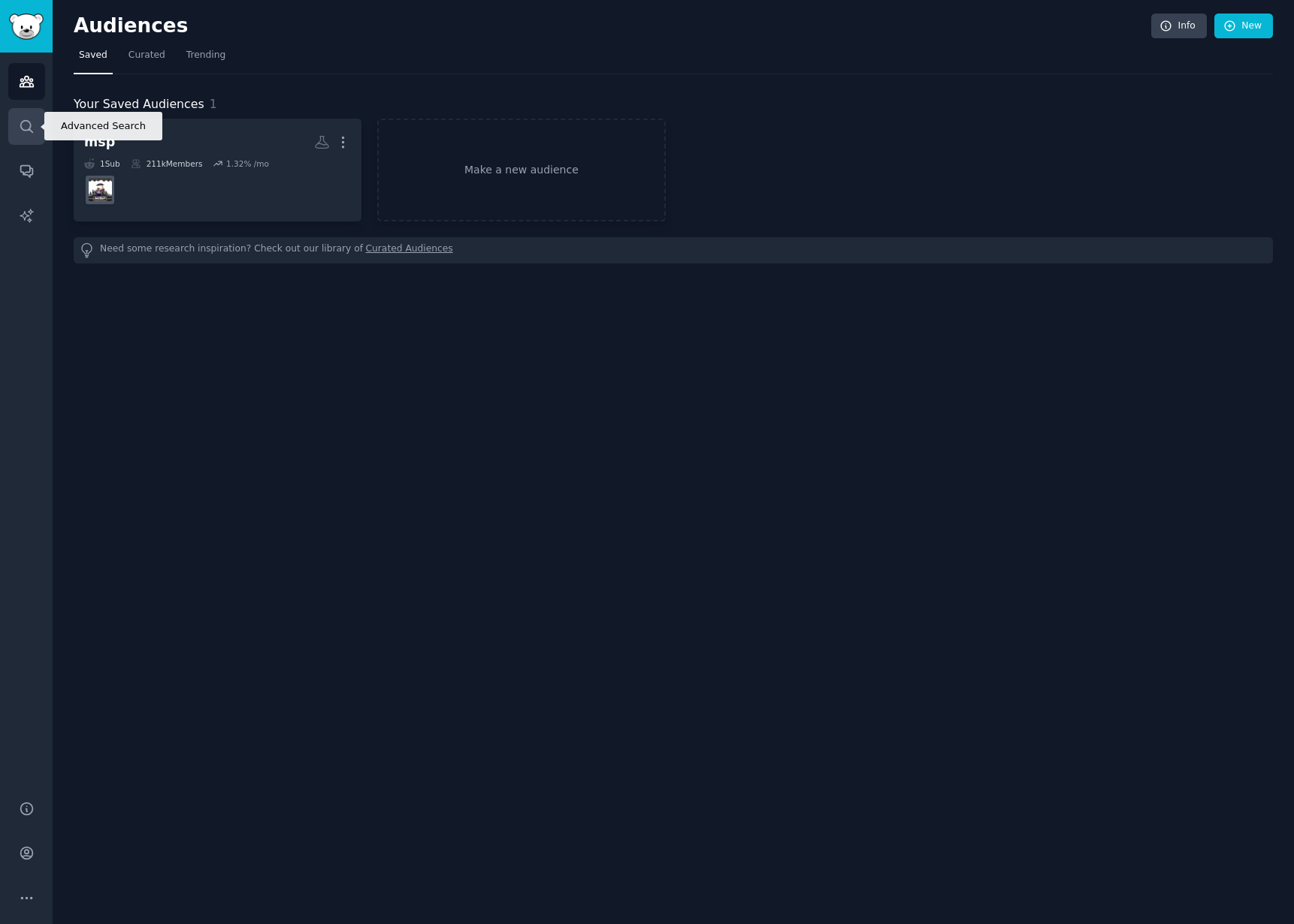
click at [26, 130] on icon "Sidebar" at bounding box center [26, 126] width 12 height 12
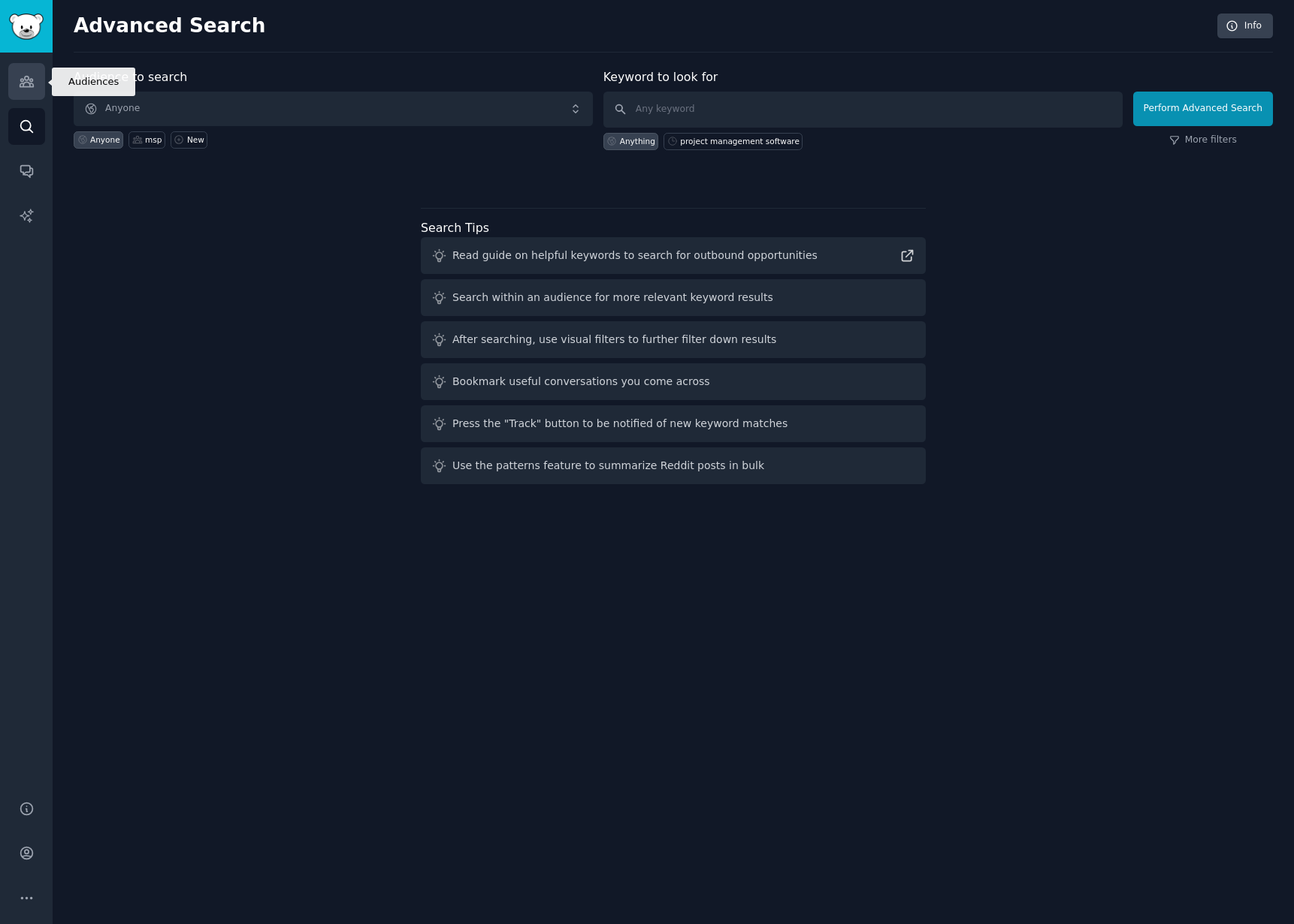
click at [27, 96] on link "Audiences" at bounding box center [27, 82] width 37 height 37
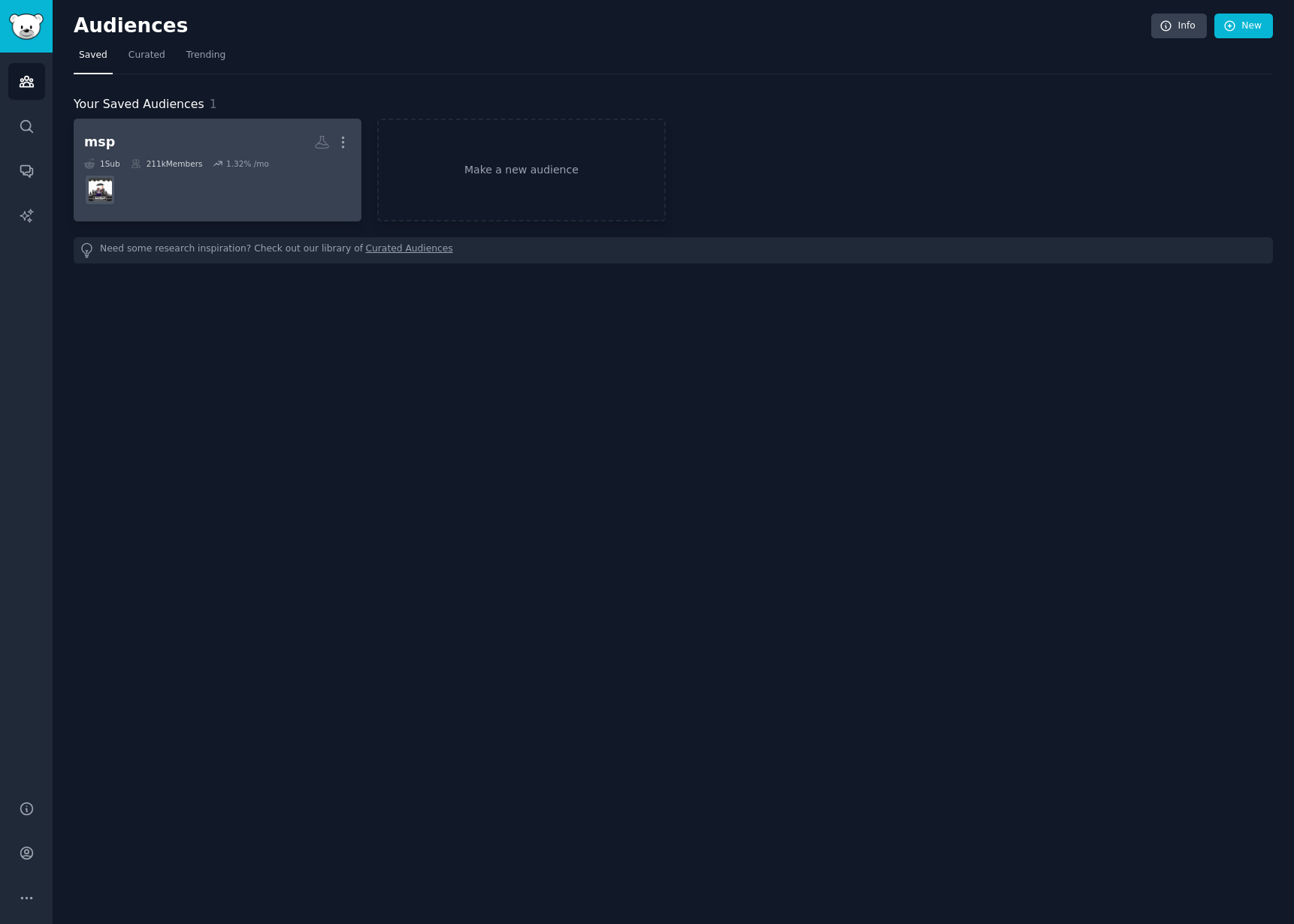
click at [180, 163] on div "211k Members" at bounding box center [167, 163] width 72 height 11
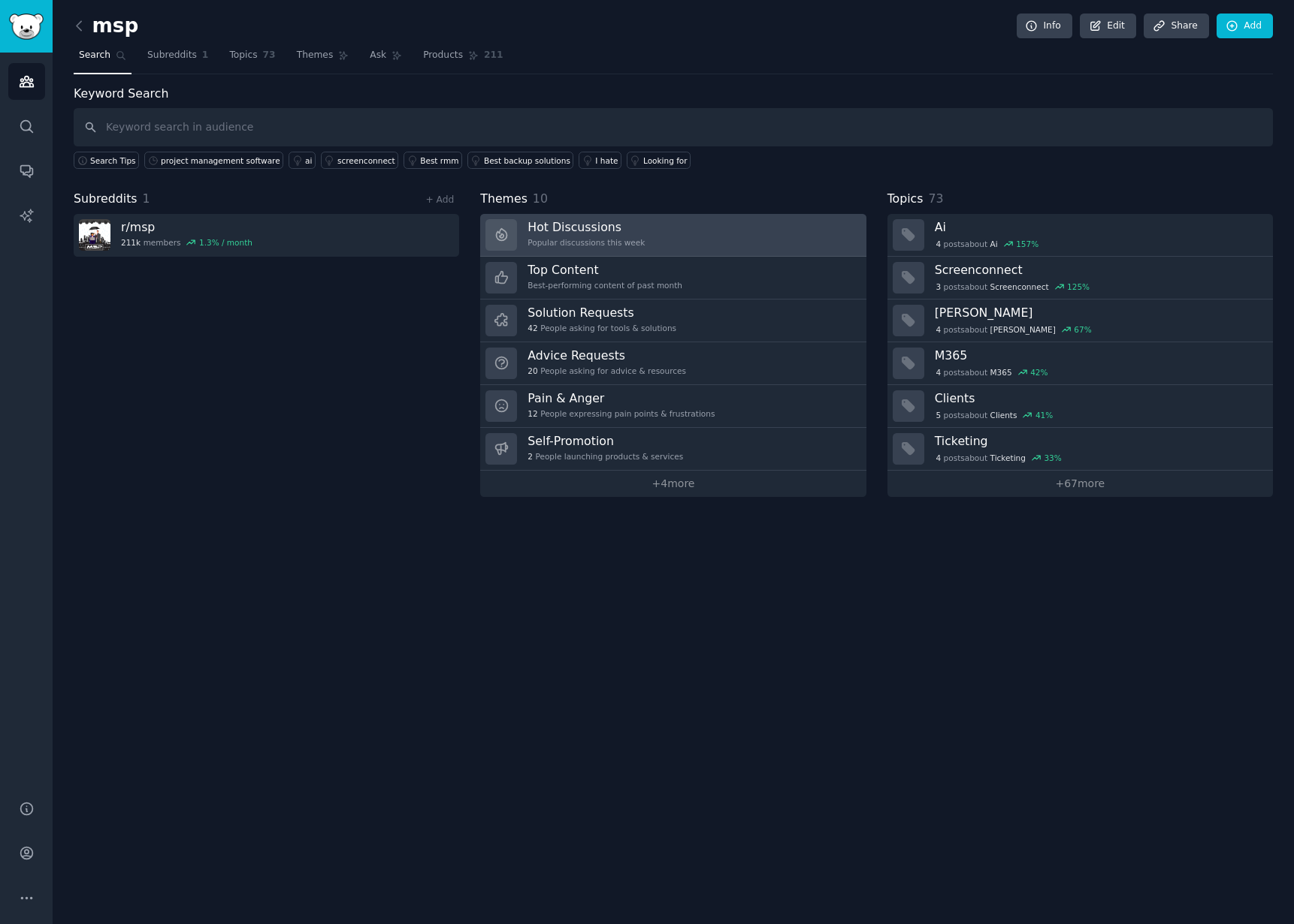
drag, startPoint x: 389, startPoint y: 665, endPoint x: 546, endPoint y: 223, distance: 469.1
click at [389, 665] on div "msp Info Edit Share Add Search Subreddits 1 Topics 73 Themes Ask Products 211 K…" at bounding box center [673, 462] width 1241 height 924
